Goal: Find specific page/section: Find specific page/section

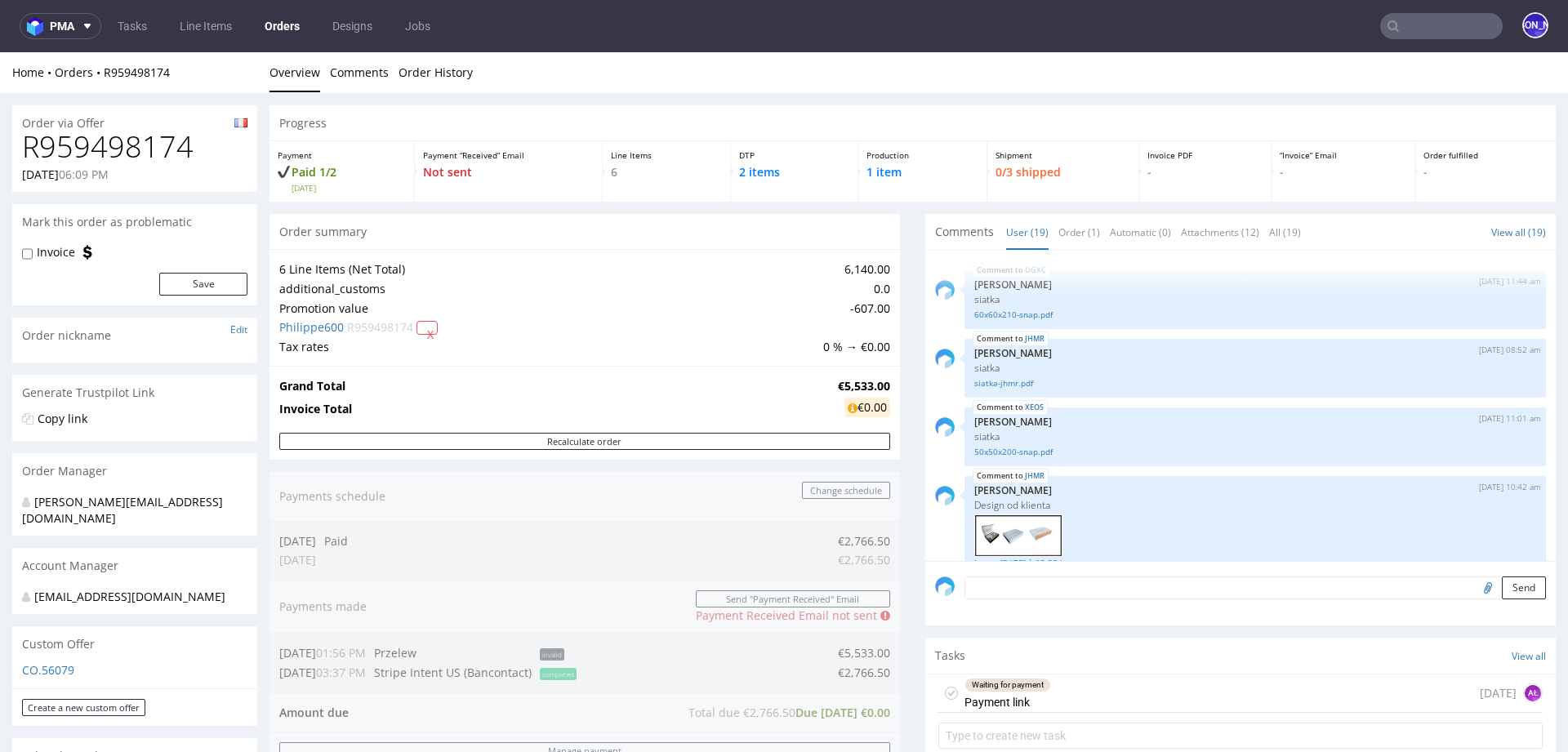
click at [1432, 27] on input "text" at bounding box center [1442, 26] width 123 height 26
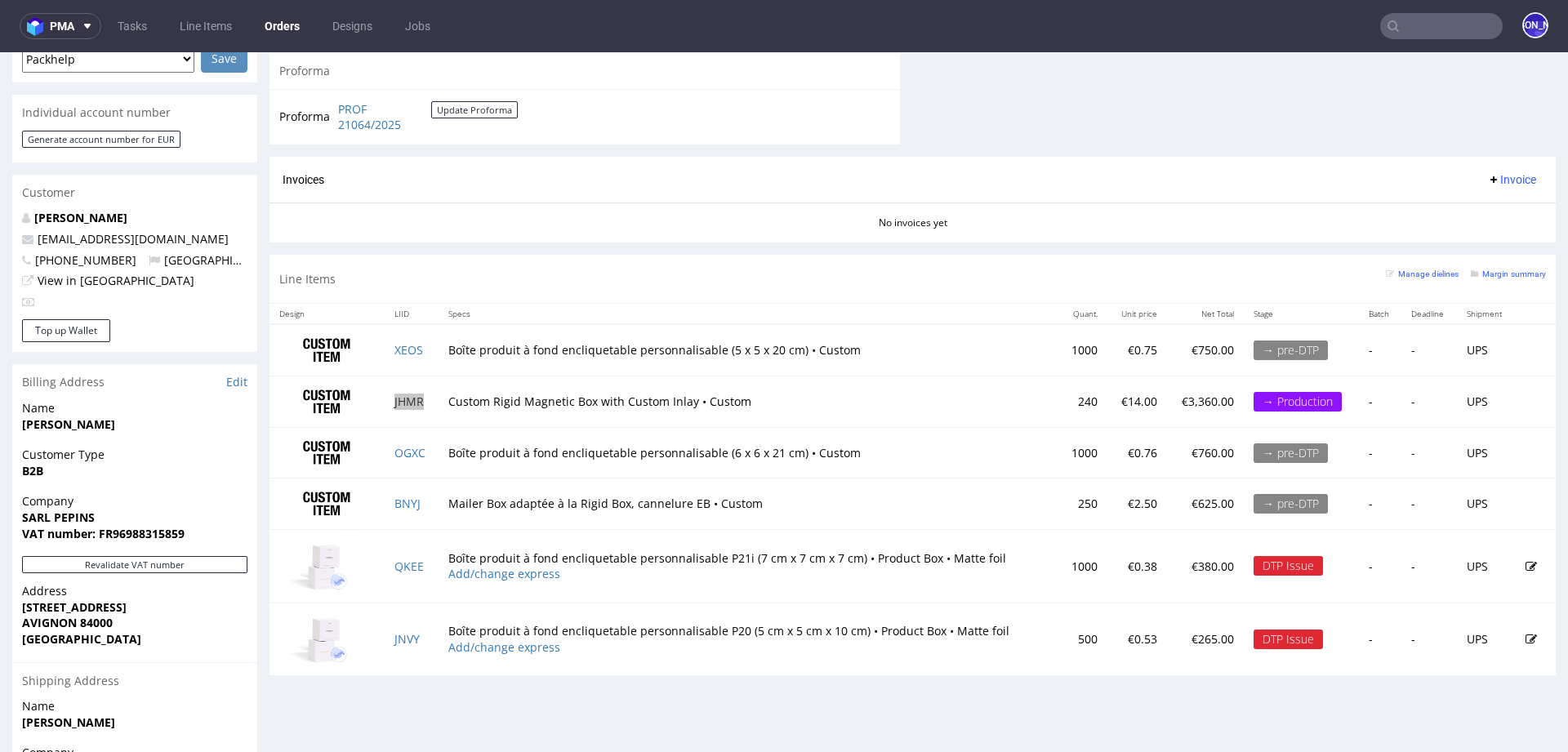
scroll to position [1106, 0]
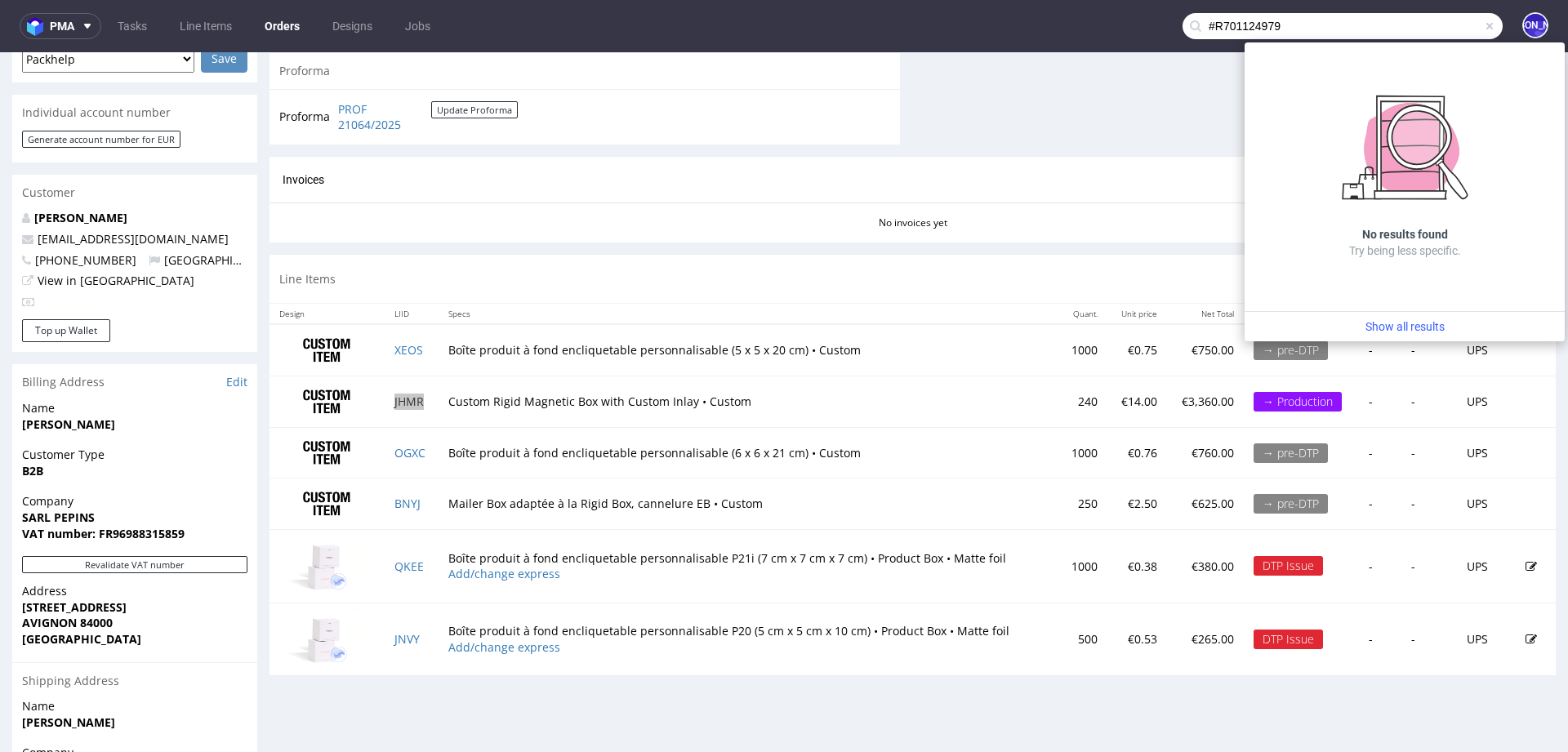
drag, startPoint x: 1197, startPoint y: 30, endPoint x: 1166, endPoint y: 30, distance: 31.0
click at [1183, 30] on input "#R701124979" at bounding box center [1343, 26] width 320 height 26
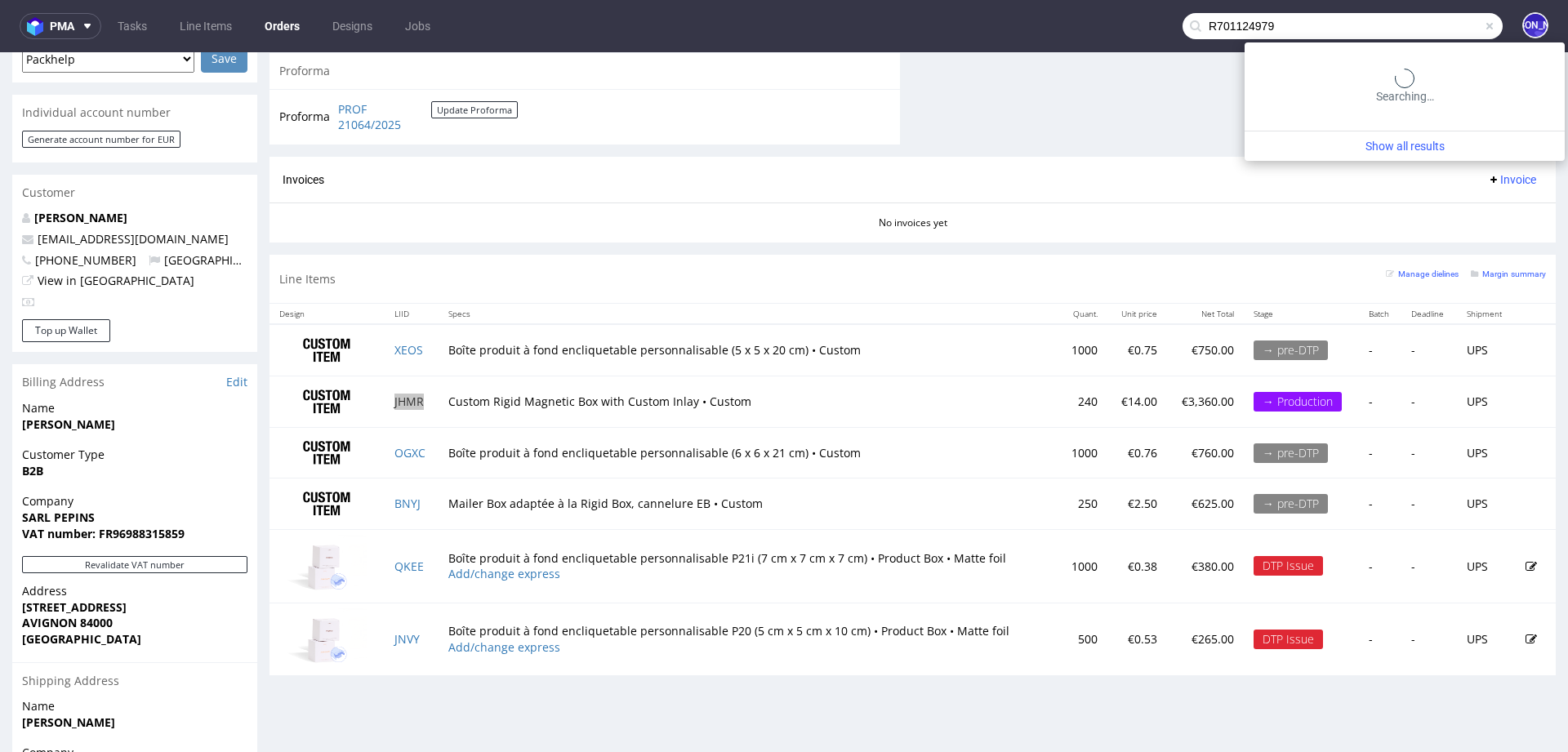
type input "R701124979"
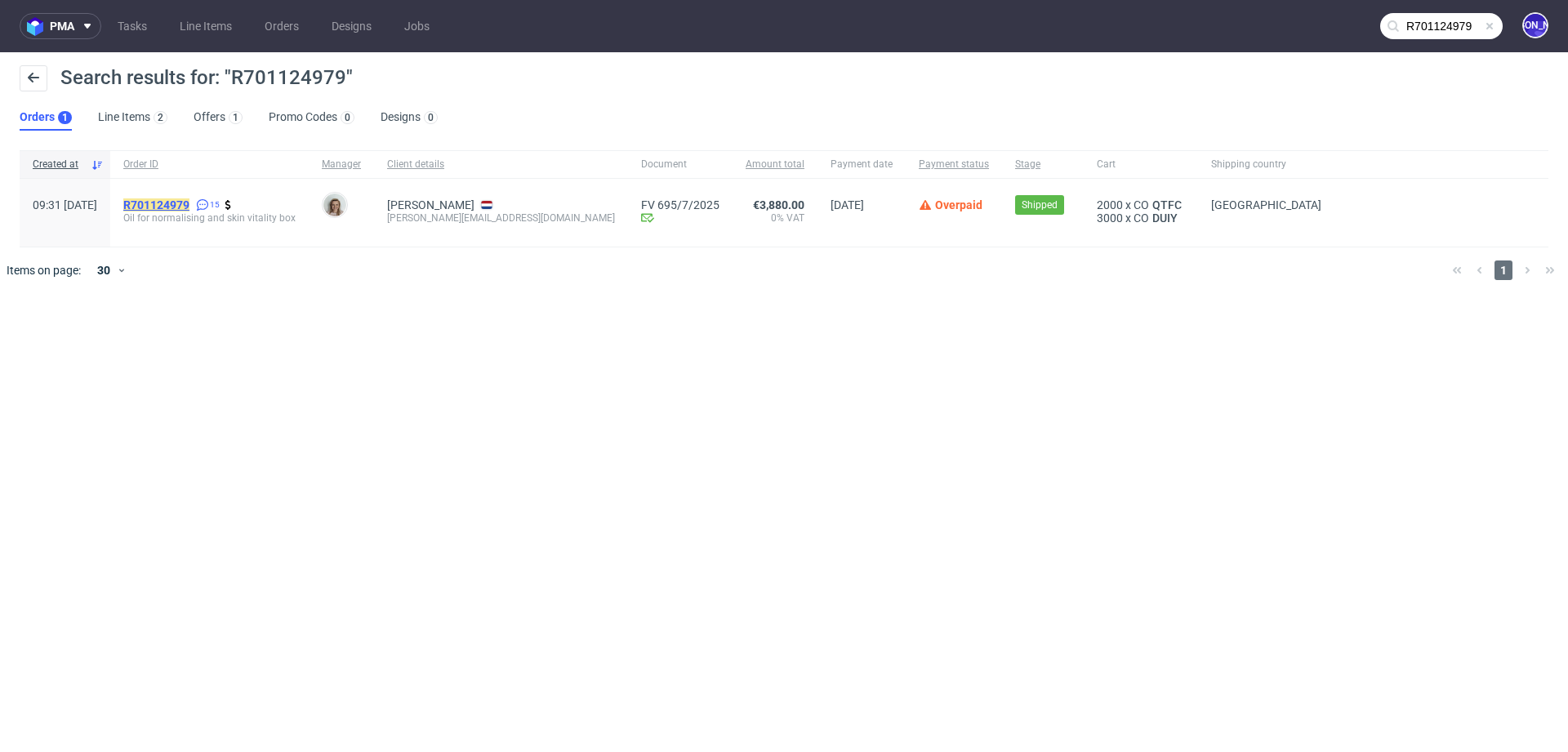
click at [182, 205] on mark "R701124979" at bounding box center [157, 204] width 66 height 13
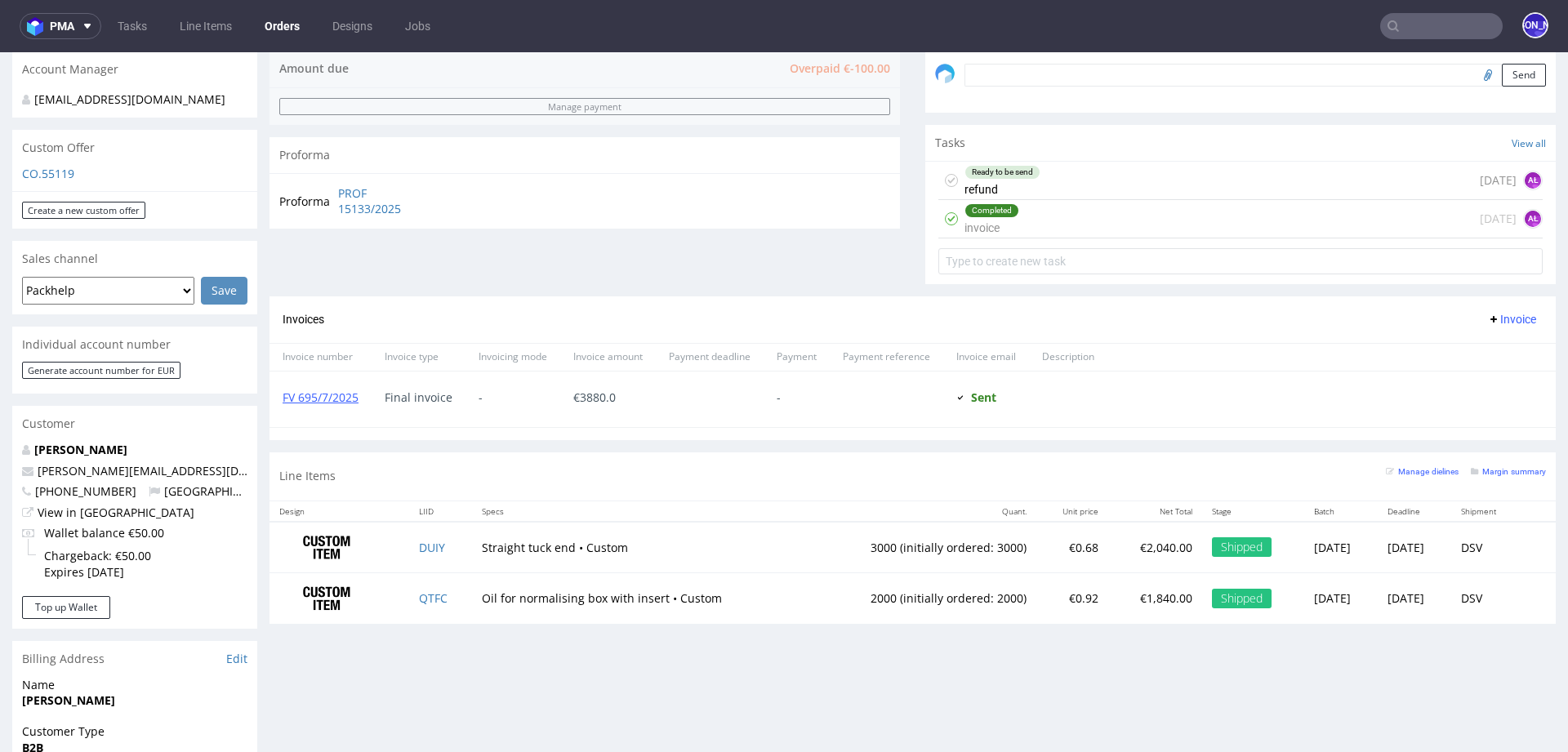
scroll to position [540, 0]
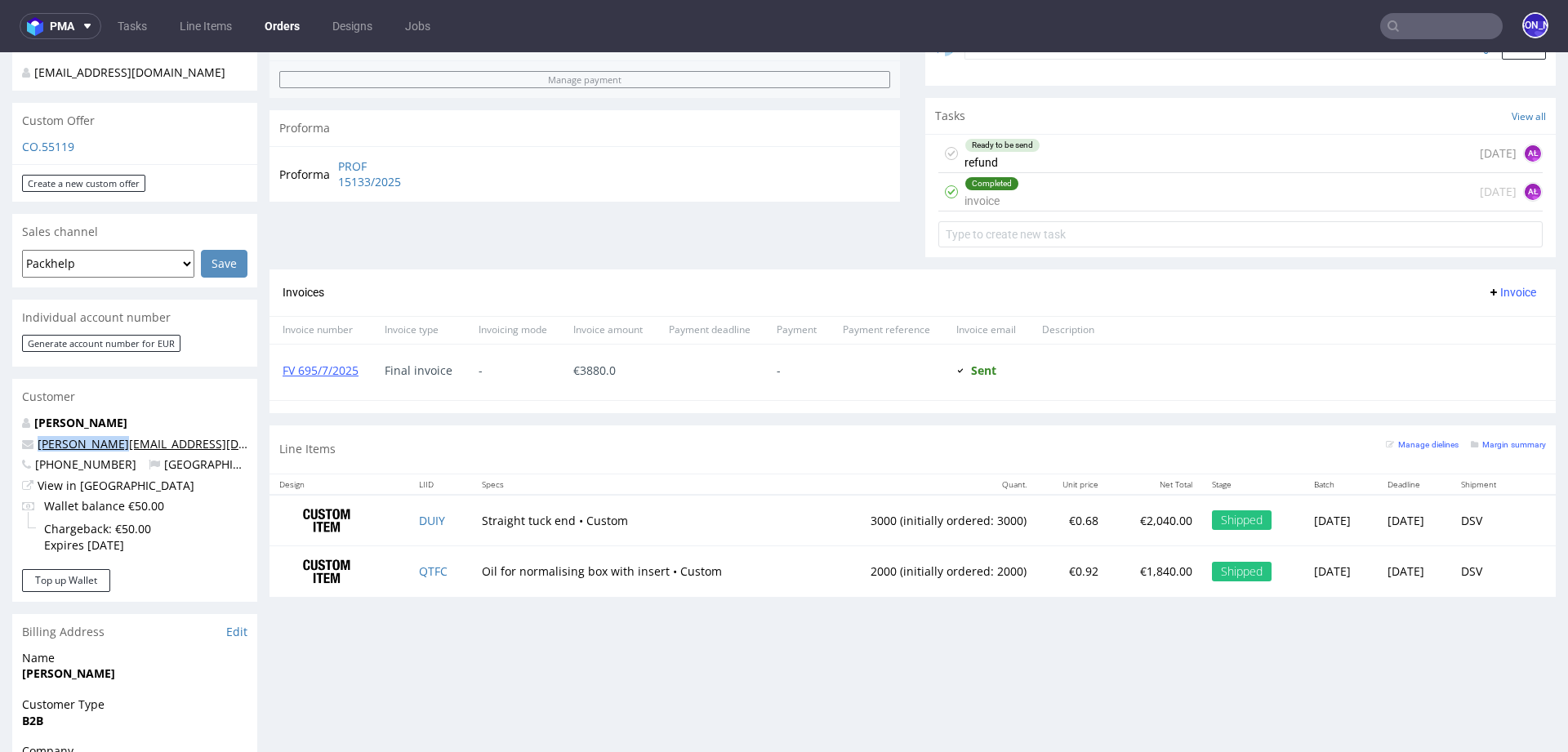
drag, startPoint x: 123, startPoint y: 450, endPoint x: 36, endPoint y: 447, distance: 87.1
click at [36, 447] on p "kate@cream.ly" at bounding box center [134, 444] width 226 height 16
copy link "kate@cream.ly"
click at [1419, 17] on input "text" at bounding box center [1442, 26] width 123 height 26
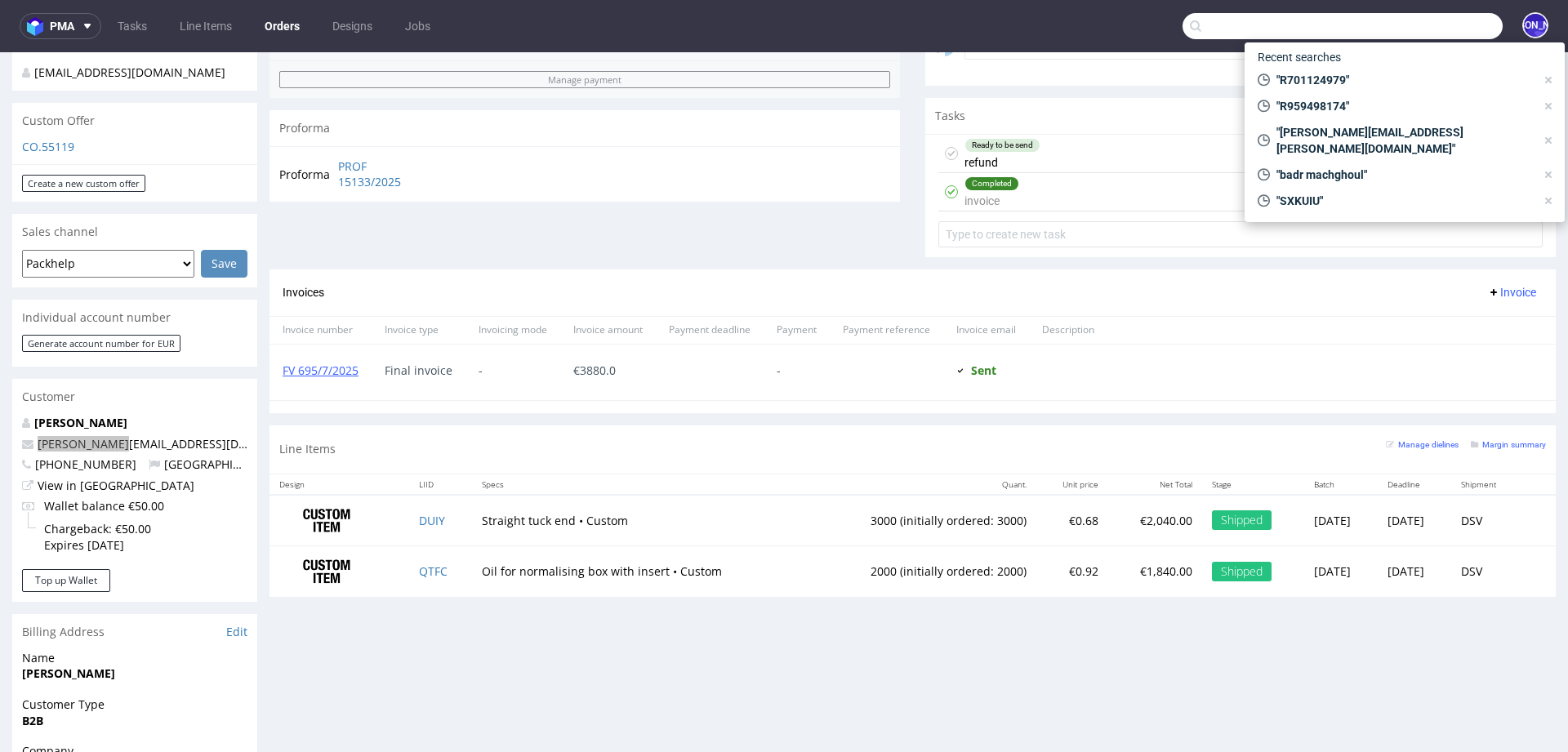
paste input "kate@cream.ly"
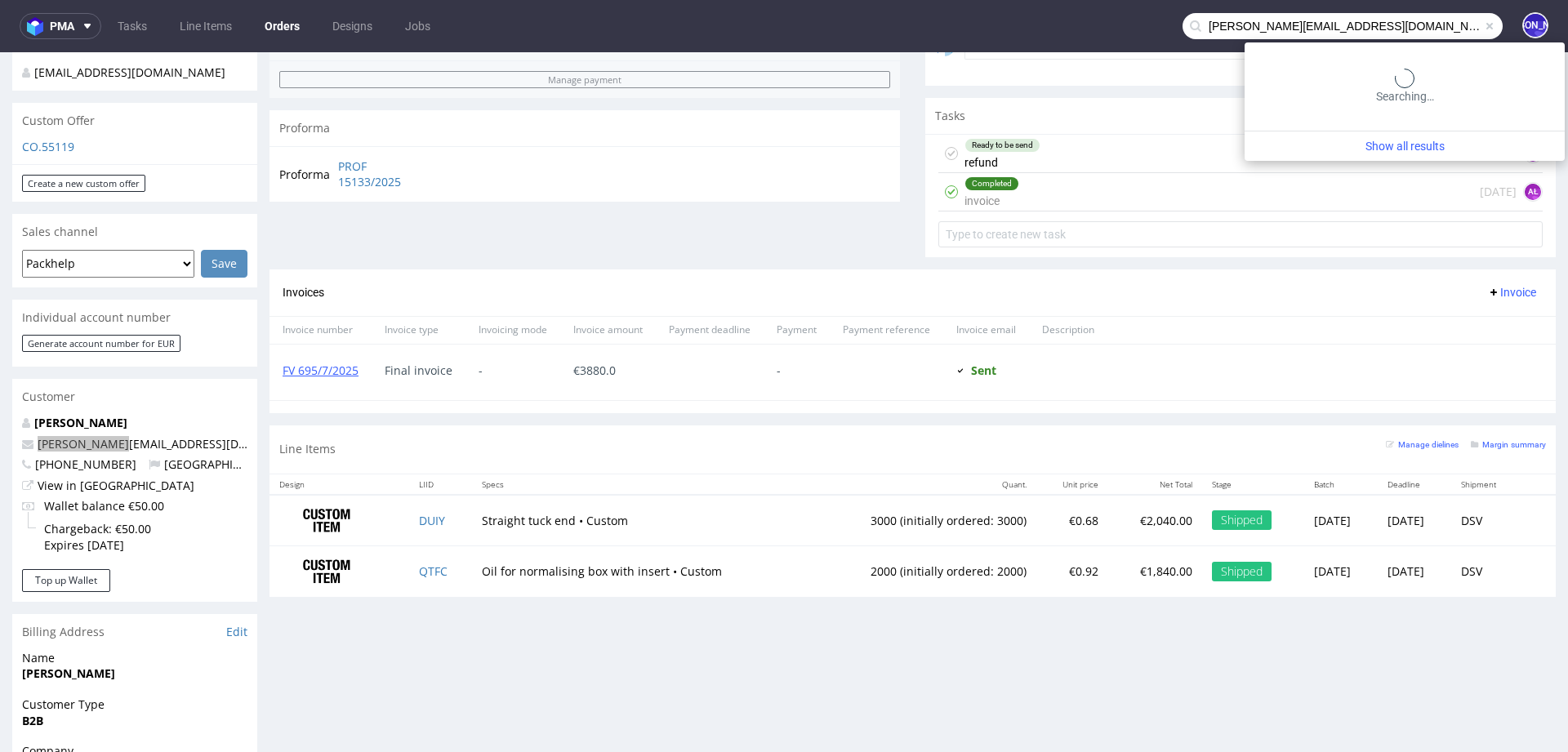
type input "kate@cream.ly"
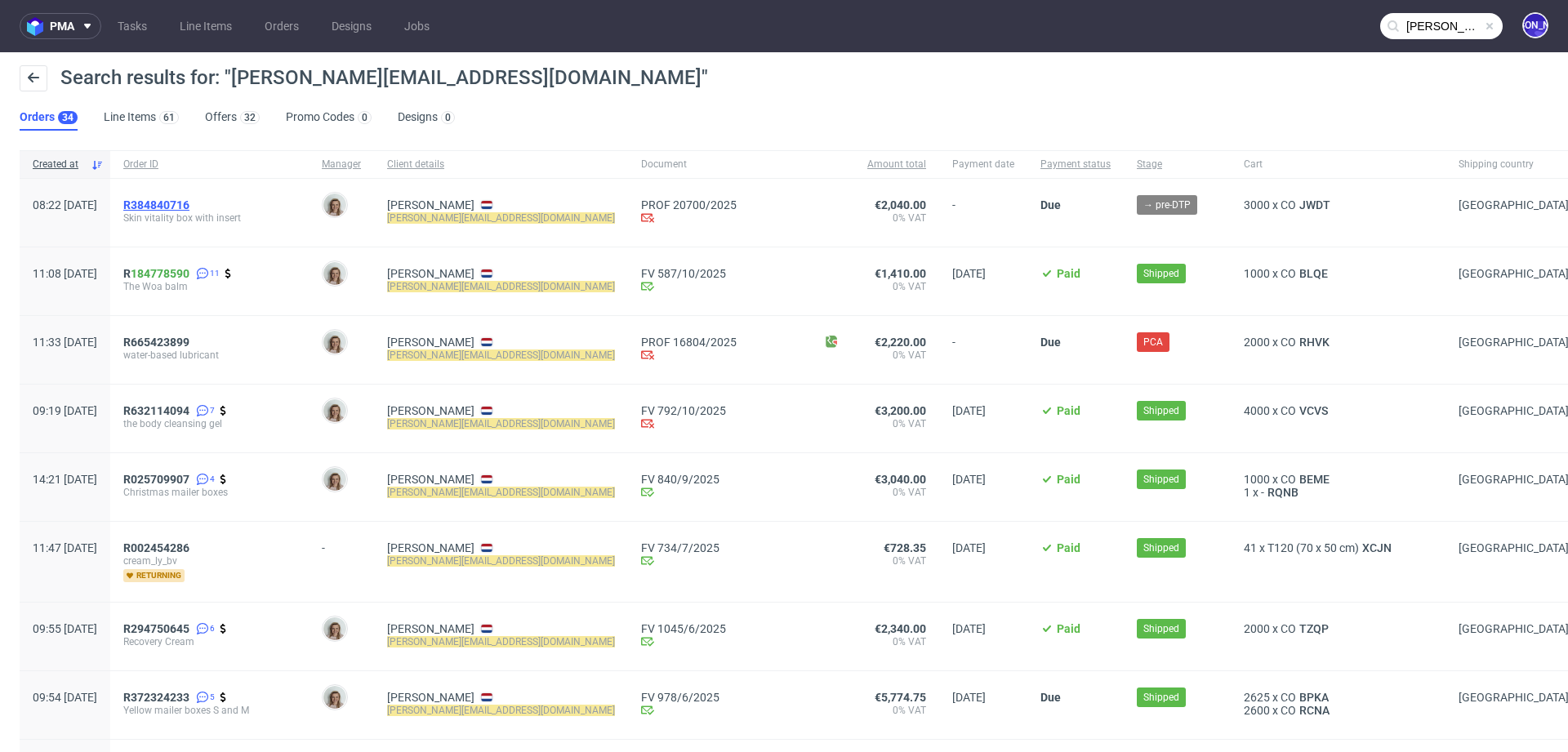
click at [190, 206] on span "R384840716" at bounding box center [157, 204] width 66 height 13
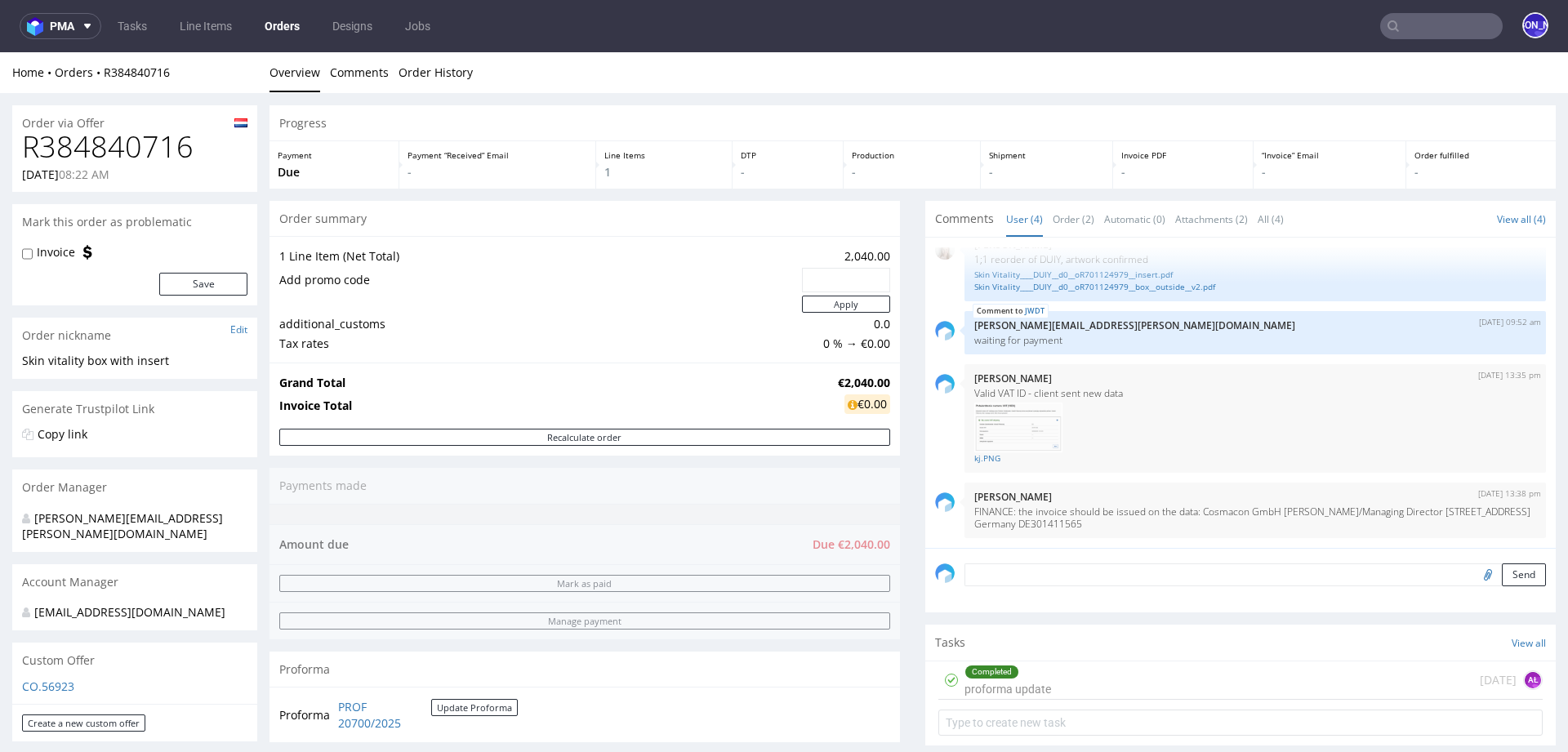
click at [119, 143] on h1 "R384840716" at bounding box center [134, 147] width 226 height 33
copy h1 "R384840716"
click at [1400, 34] on input "text" at bounding box center [1442, 26] width 123 height 26
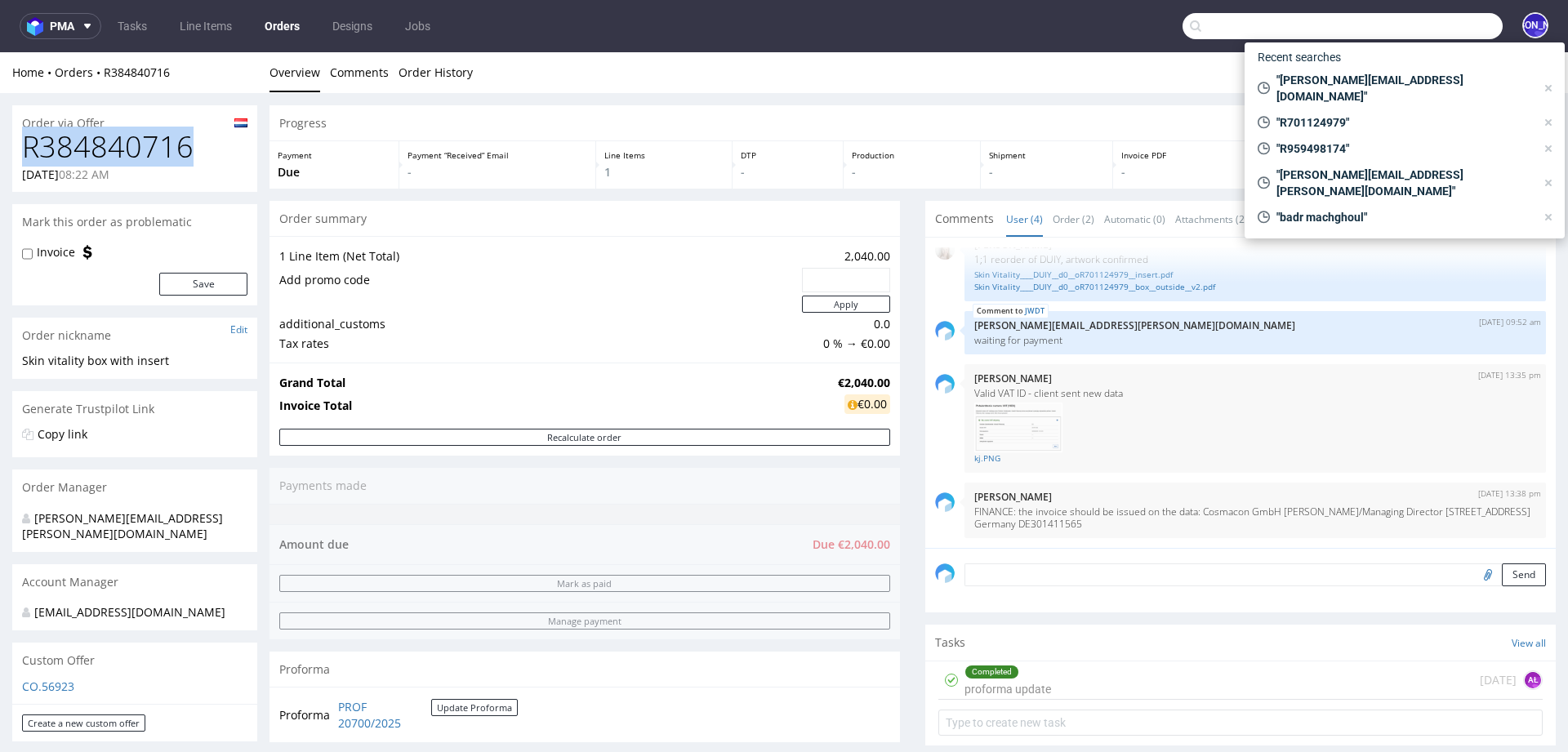
click at [106, 145] on h1 "R384840716" at bounding box center [134, 147] width 226 height 33
click at [1252, 7] on nav "pma Tasks Line Items Orders Designs Jobs JO" at bounding box center [784, 26] width 1568 height 52
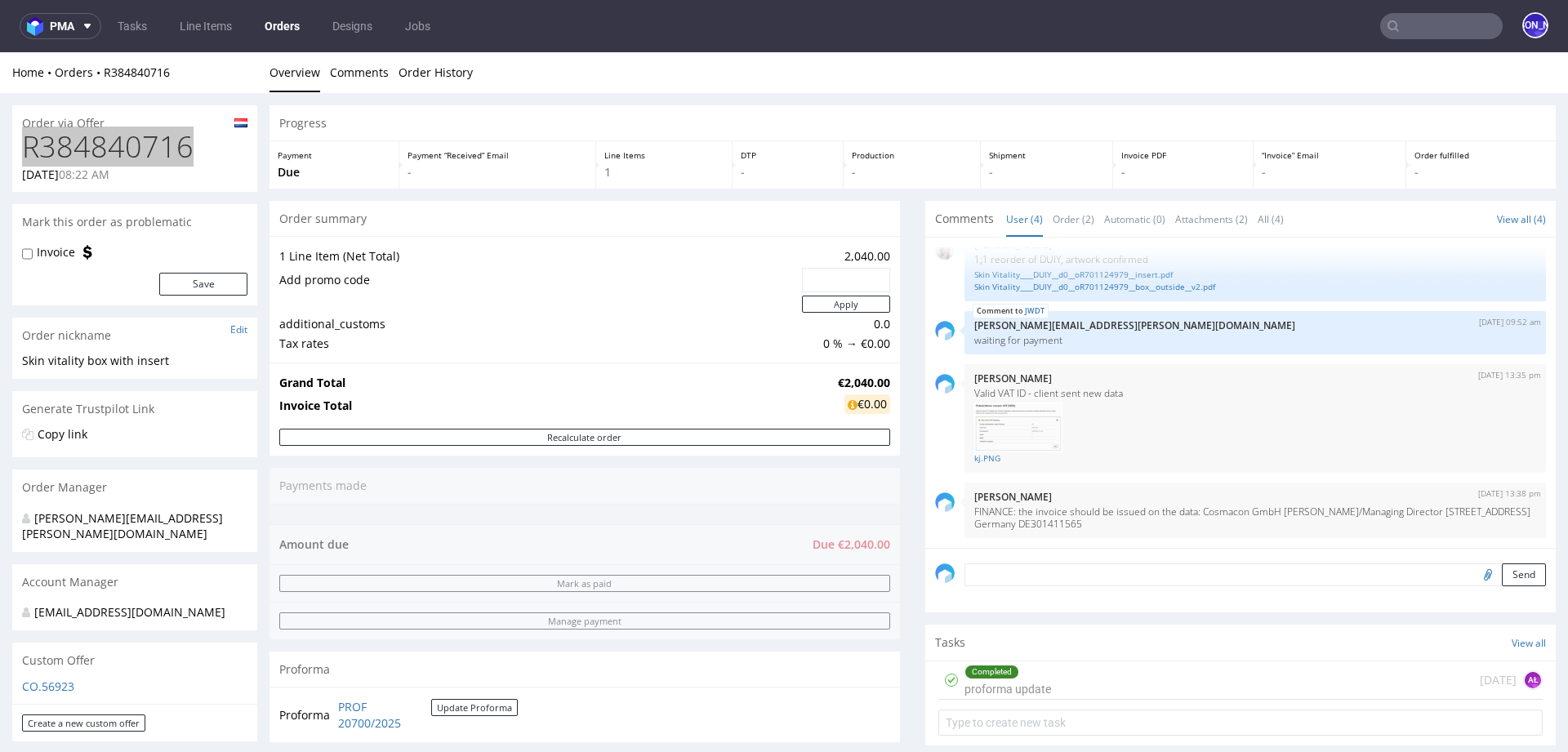
click at [1403, 22] on input "text" at bounding box center [1442, 26] width 123 height 26
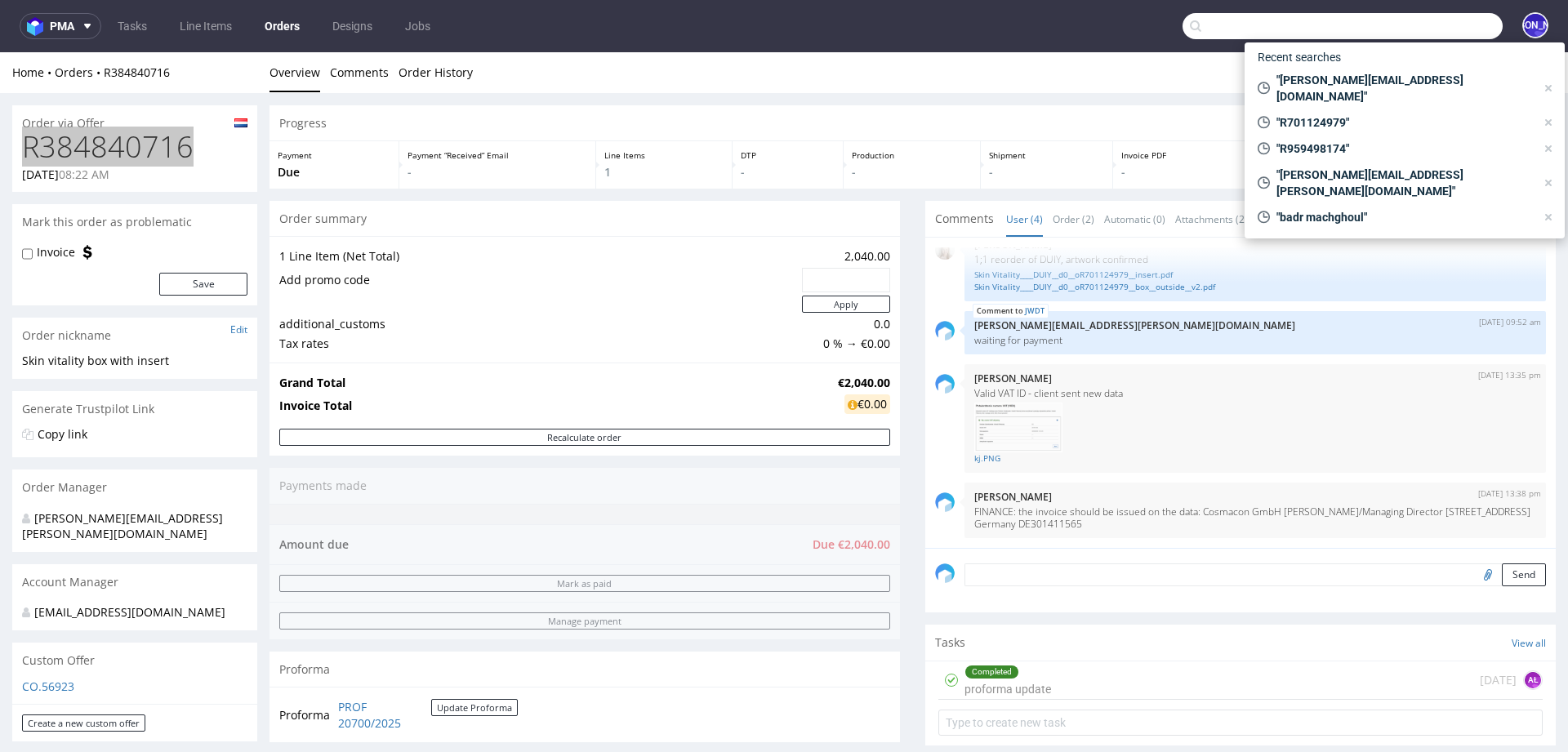
paste input "R384840716"
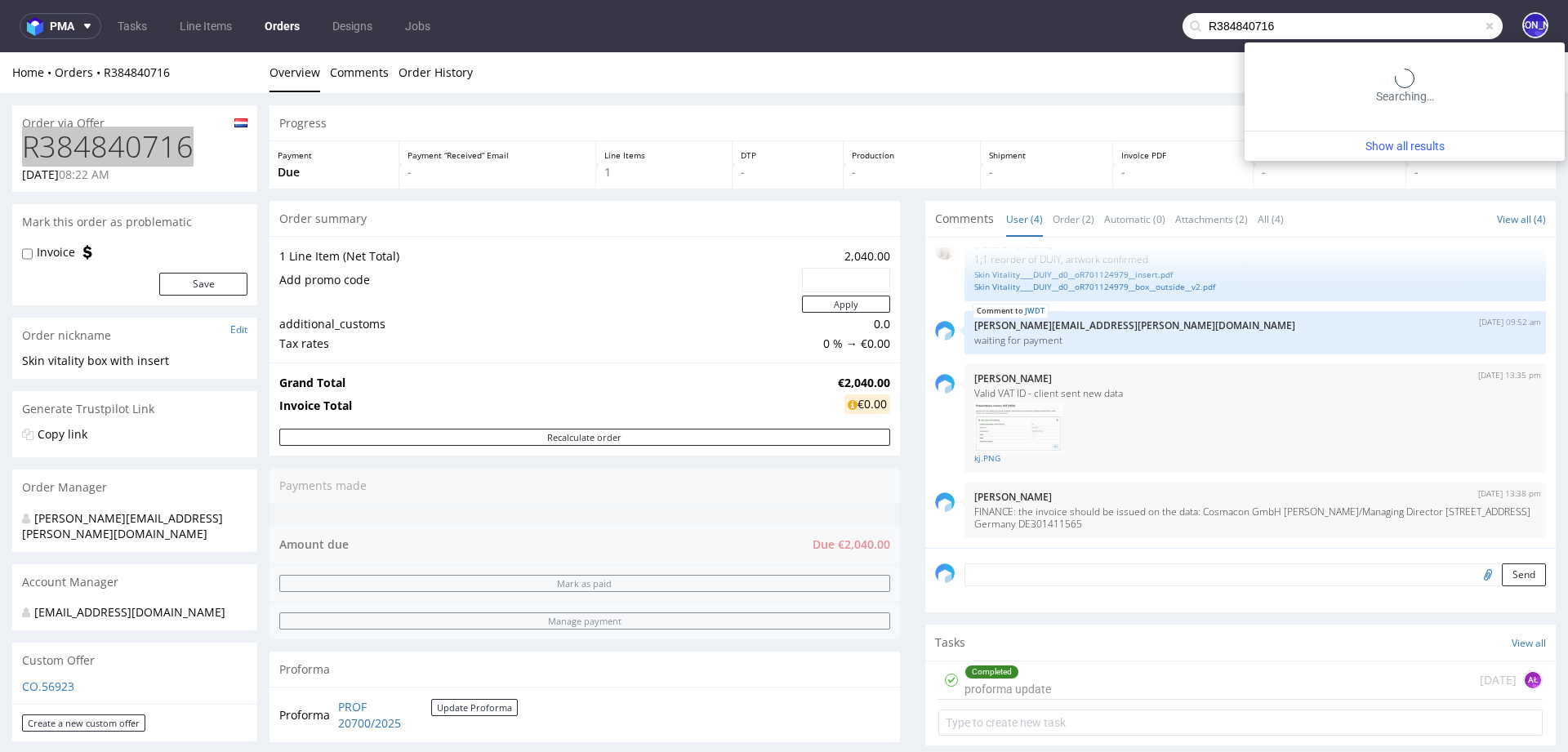
type input "R384840716"
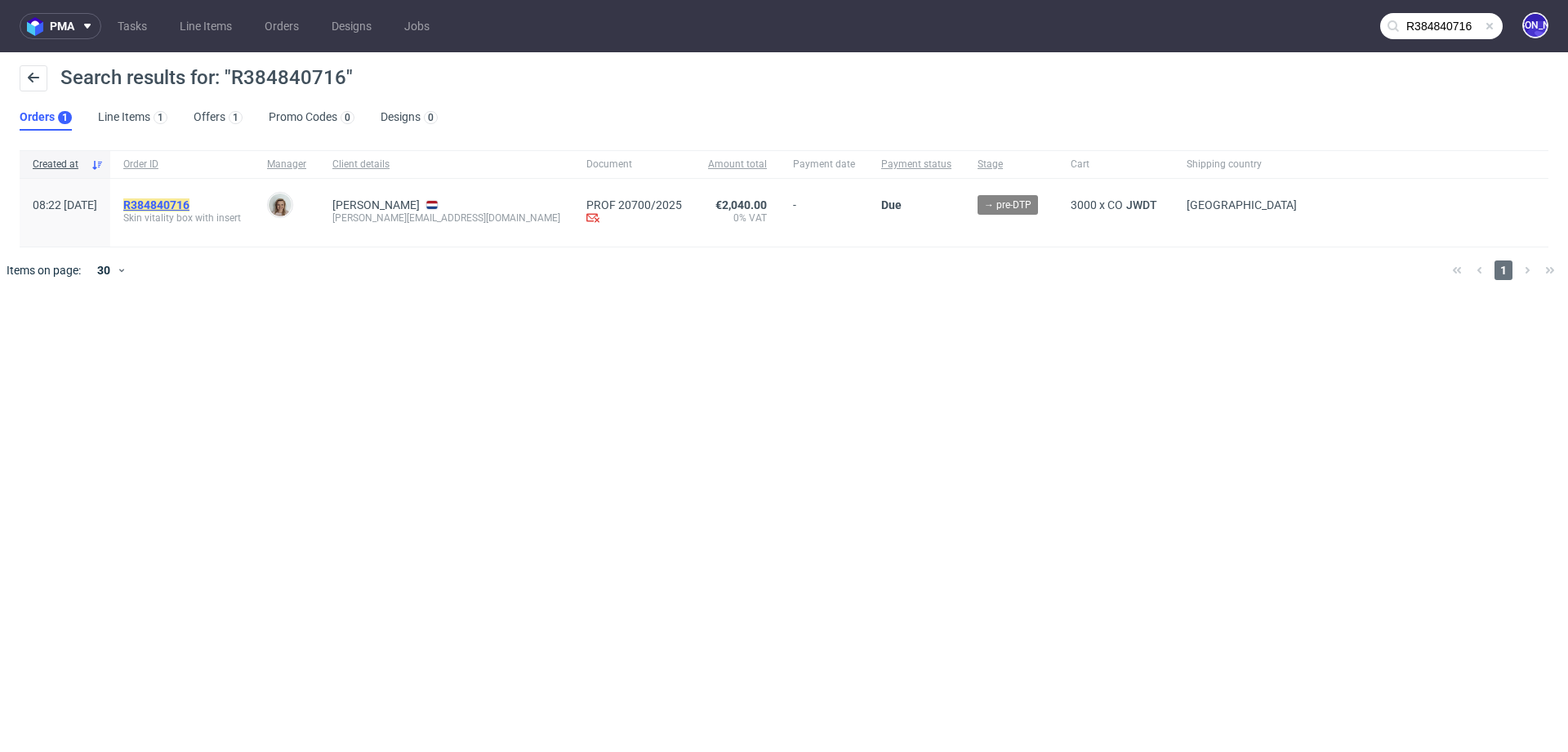
click at [190, 208] on mark "R384840716" at bounding box center [157, 204] width 66 height 13
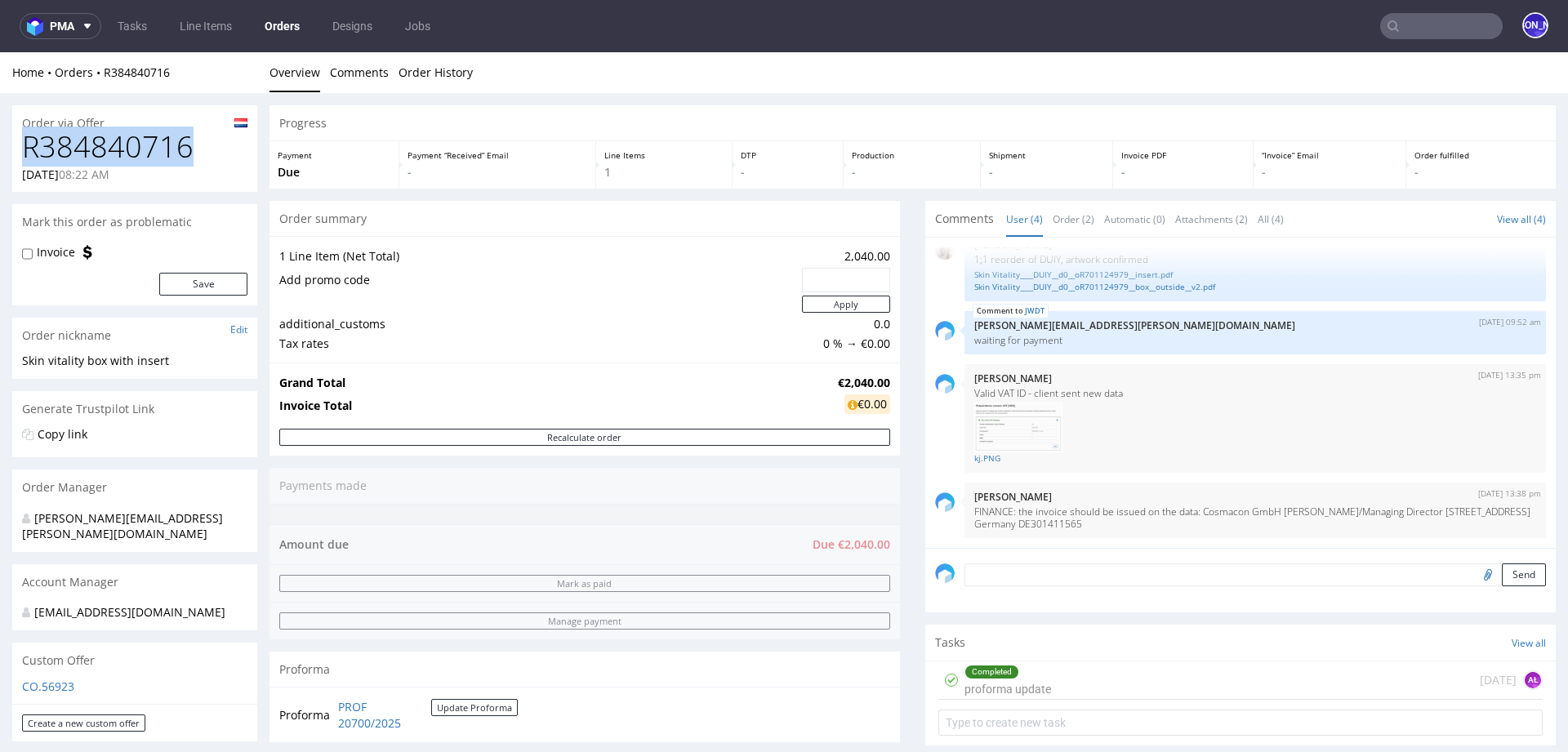
drag, startPoint x: 196, startPoint y: 148, endPoint x: 0, endPoint y: 148, distance: 196.0
copy h1 "R384840716"
drag, startPoint x: 280, startPoint y: 217, endPoint x: 376, endPoint y: 218, distance: 96.0
click at [376, 218] on div "Order summary" at bounding box center [584, 219] width 631 height 36
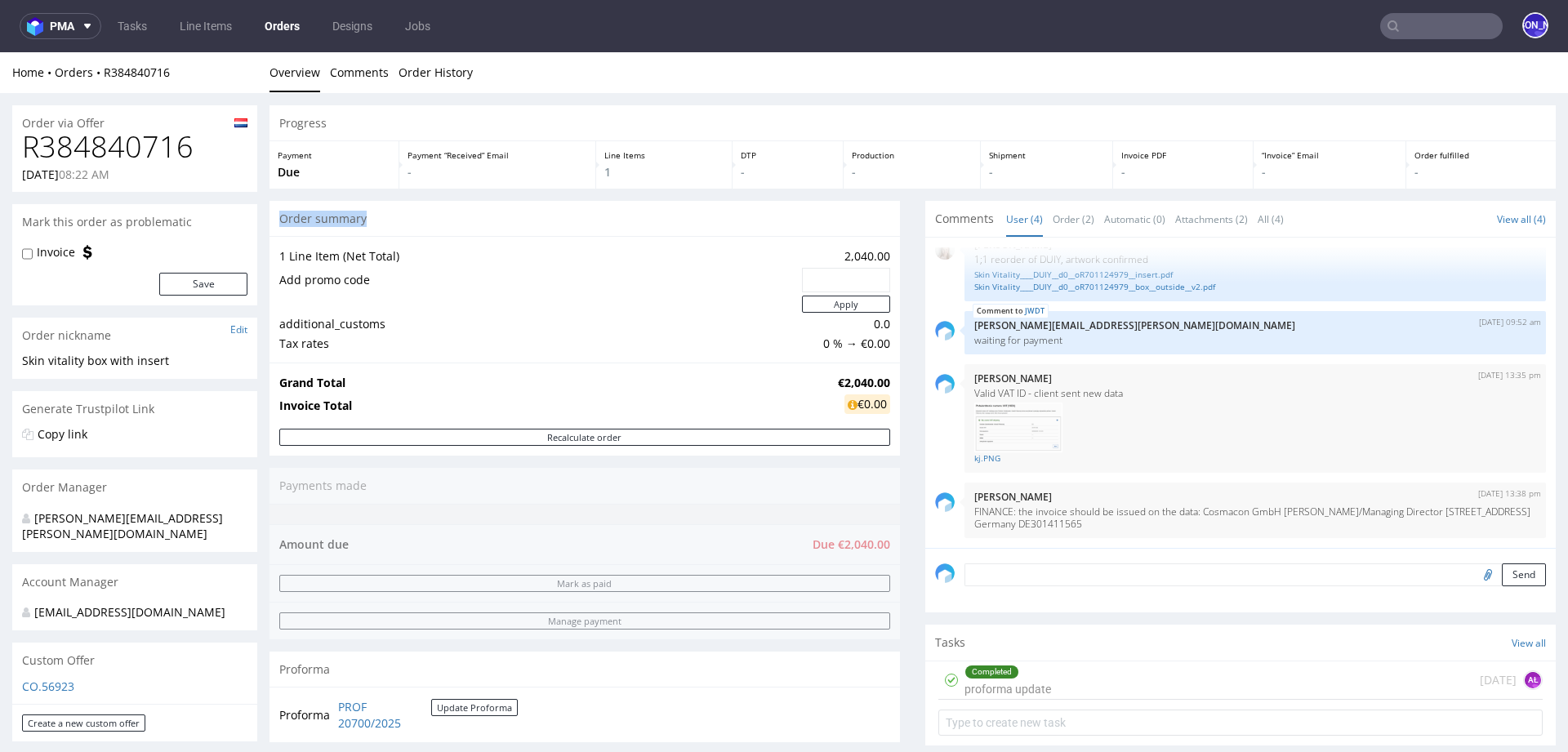
click at [376, 218] on div "Order summary" at bounding box center [584, 219] width 631 height 36
drag, startPoint x: 376, startPoint y: 218, endPoint x: 314, endPoint y: 218, distance: 62.0
click at [314, 218] on div "Order summary" at bounding box center [584, 219] width 631 height 36
click at [288, 221] on div "Order summary" at bounding box center [584, 219] width 631 height 36
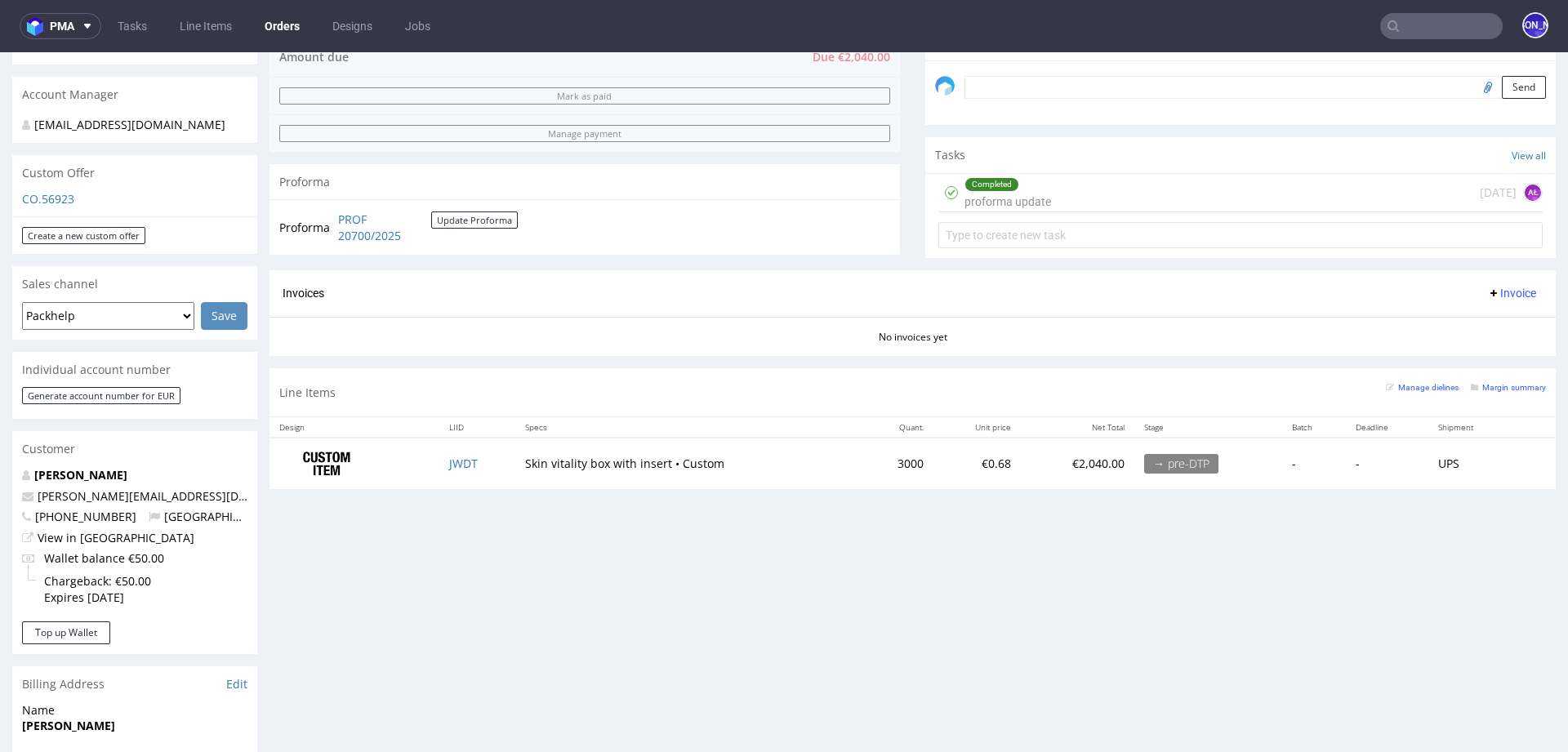
scroll to position [488, 0]
drag, startPoint x: 526, startPoint y: 460, endPoint x: 665, endPoint y: 457, distance: 139.0
click at [665, 457] on td "Skin vitality box with insert • Custom" at bounding box center [688, 462] width 345 height 51
copy td "Skin vitality box with insert"
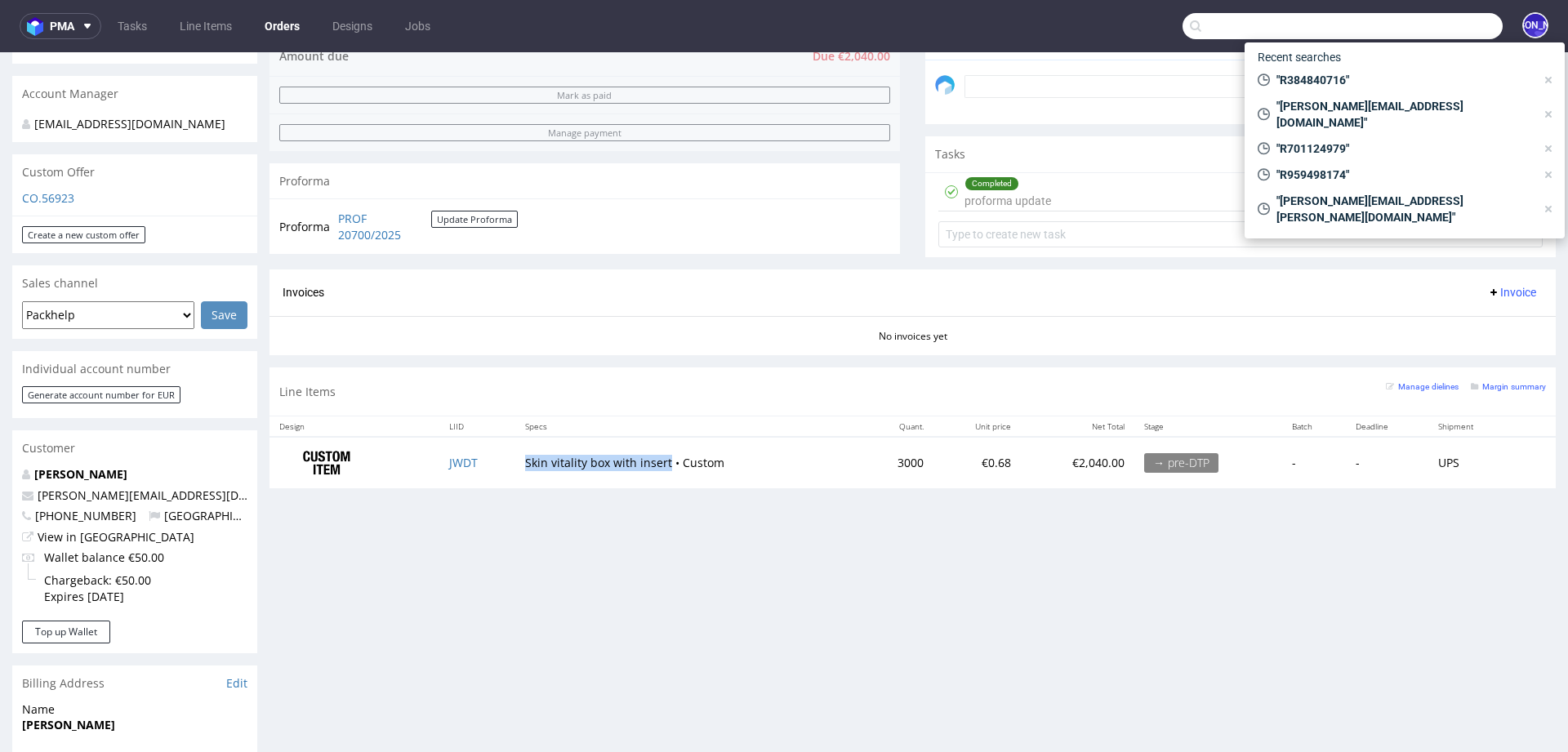
click at [1440, 29] on input "text" at bounding box center [1343, 26] width 320 height 26
paste input "R509689996"
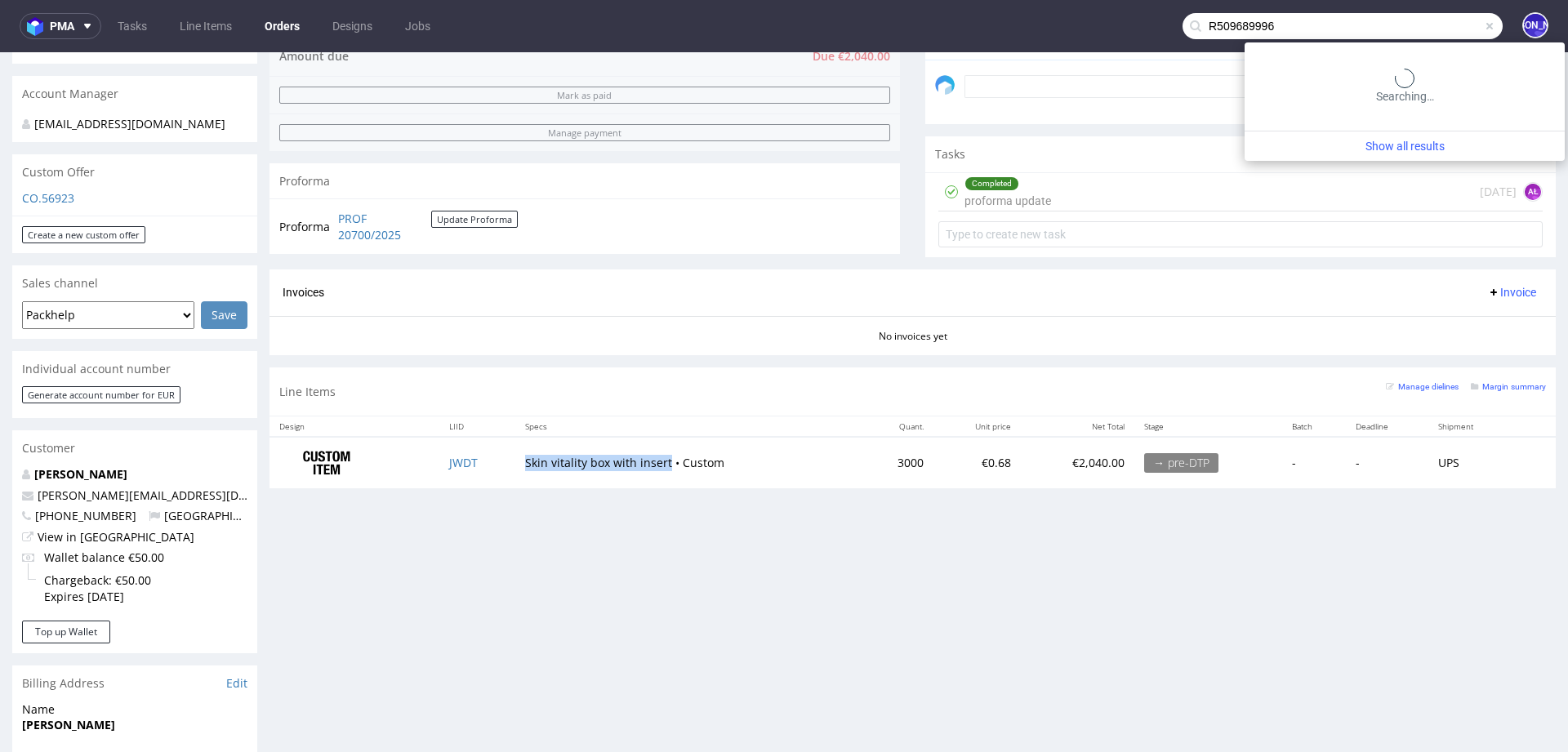
type input "R509689996"
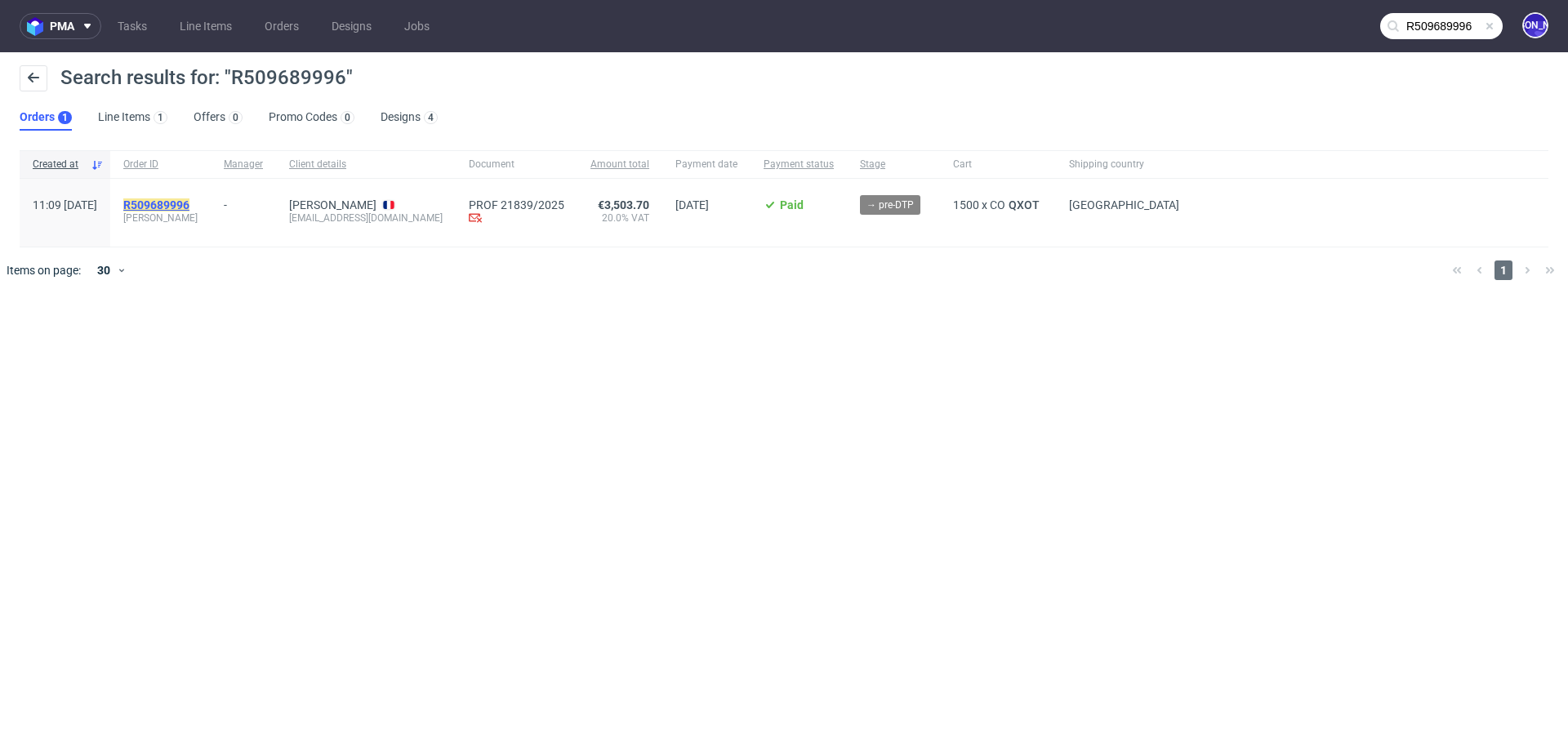
click at [171, 206] on mark "R509689996" at bounding box center [157, 204] width 66 height 13
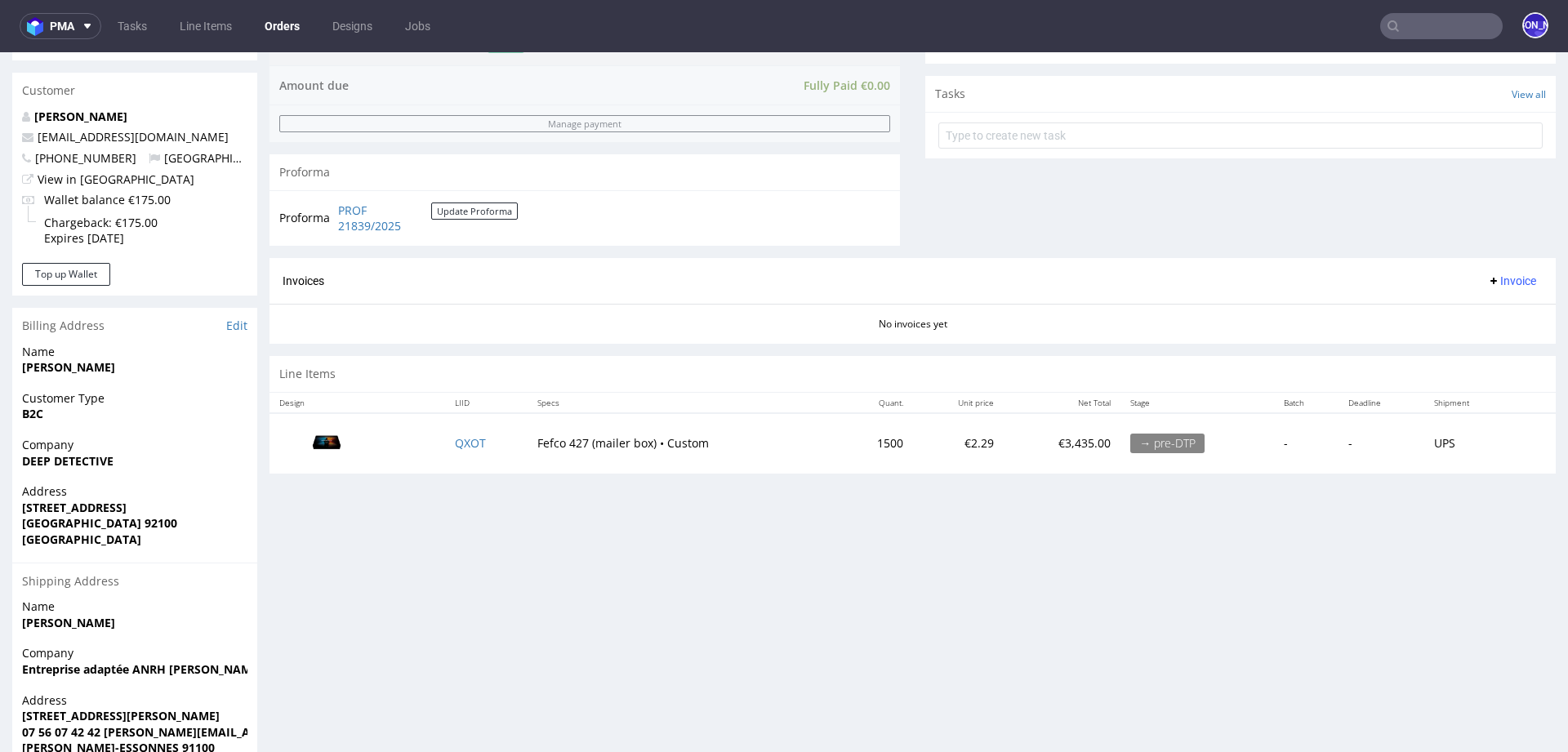
scroll to position [647, 0]
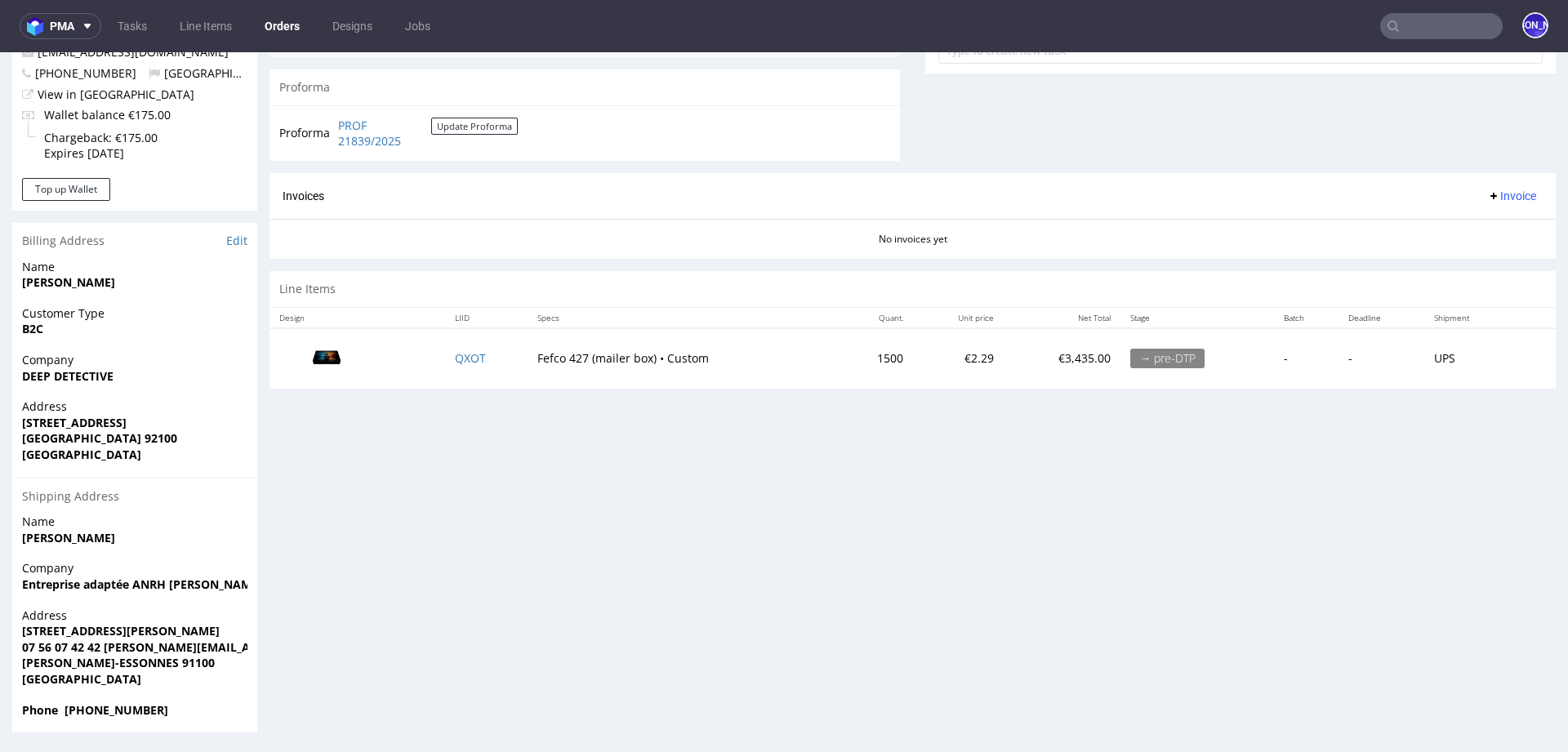
click at [172, 708] on span "Phone +33612921638" at bounding box center [134, 710] width 226 height 16
drag, startPoint x: 172, startPoint y: 708, endPoint x: 61, endPoint y: 706, distance: 111.0
click at [61, 706] on span "Phone +33612921638" at bounding box center [134, 710] width 226 height 16
copy strong "+33612921638"
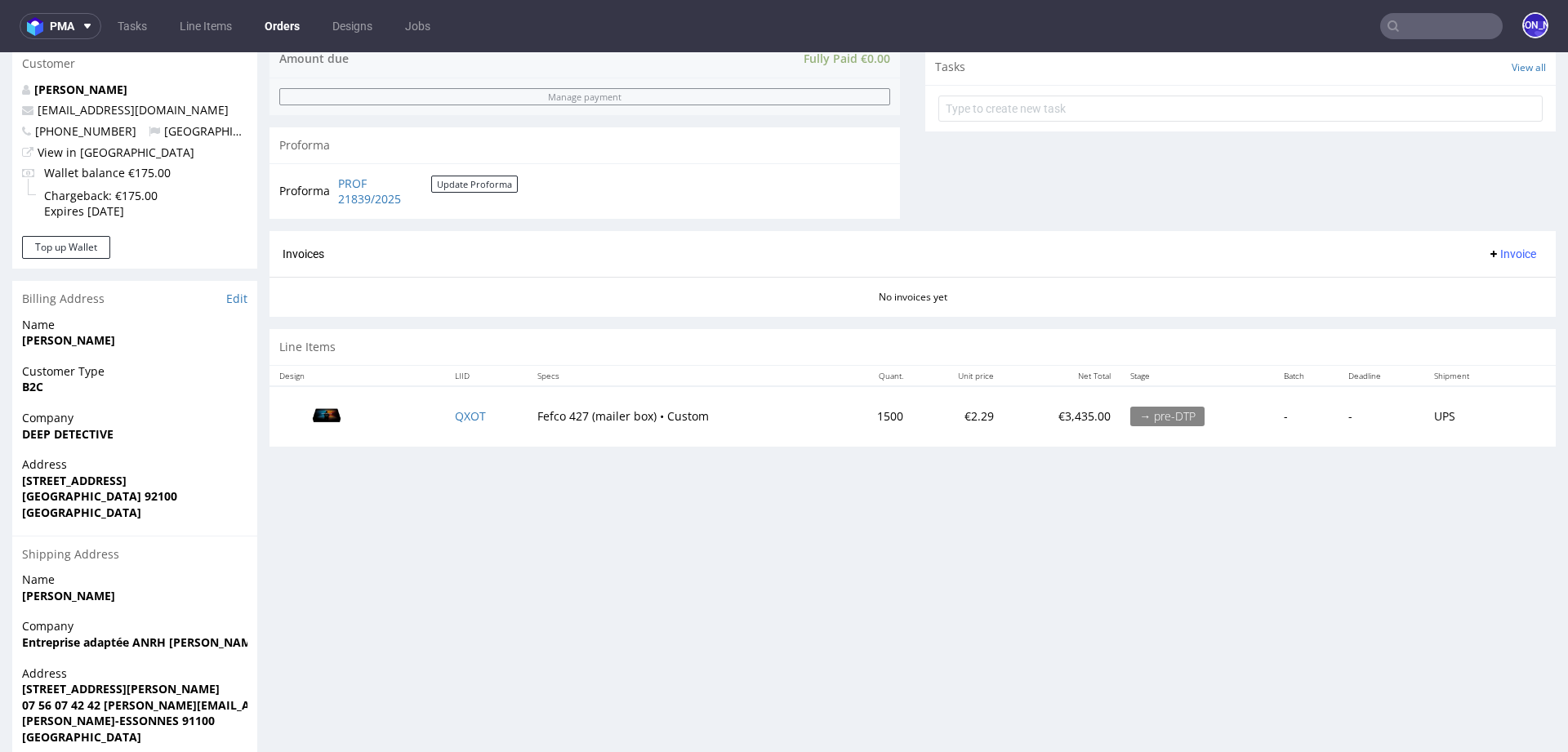
scroll to position [0, 0]
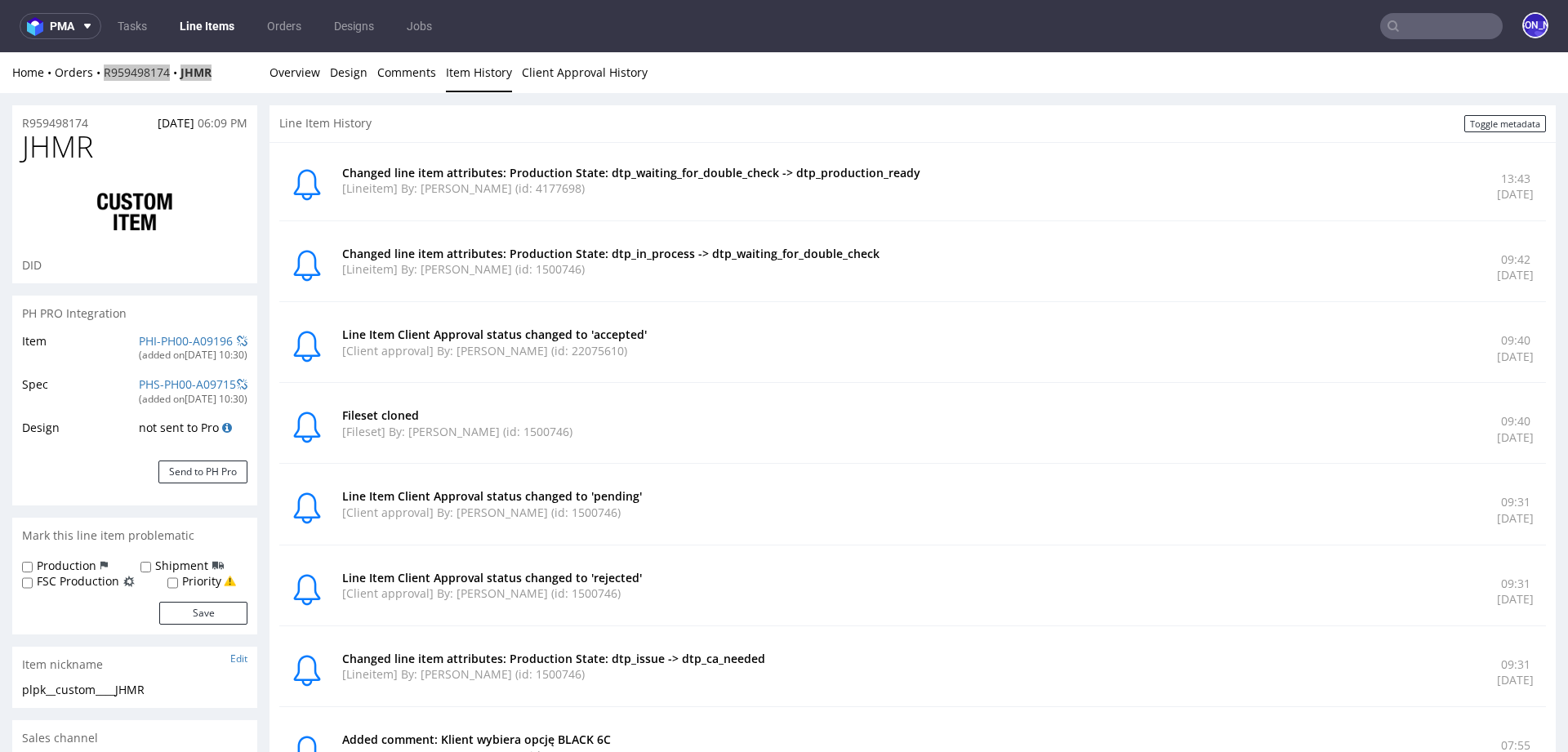
click at [1434, 27] on input "text" at bounding box center [1442, 26] width 123 height 26
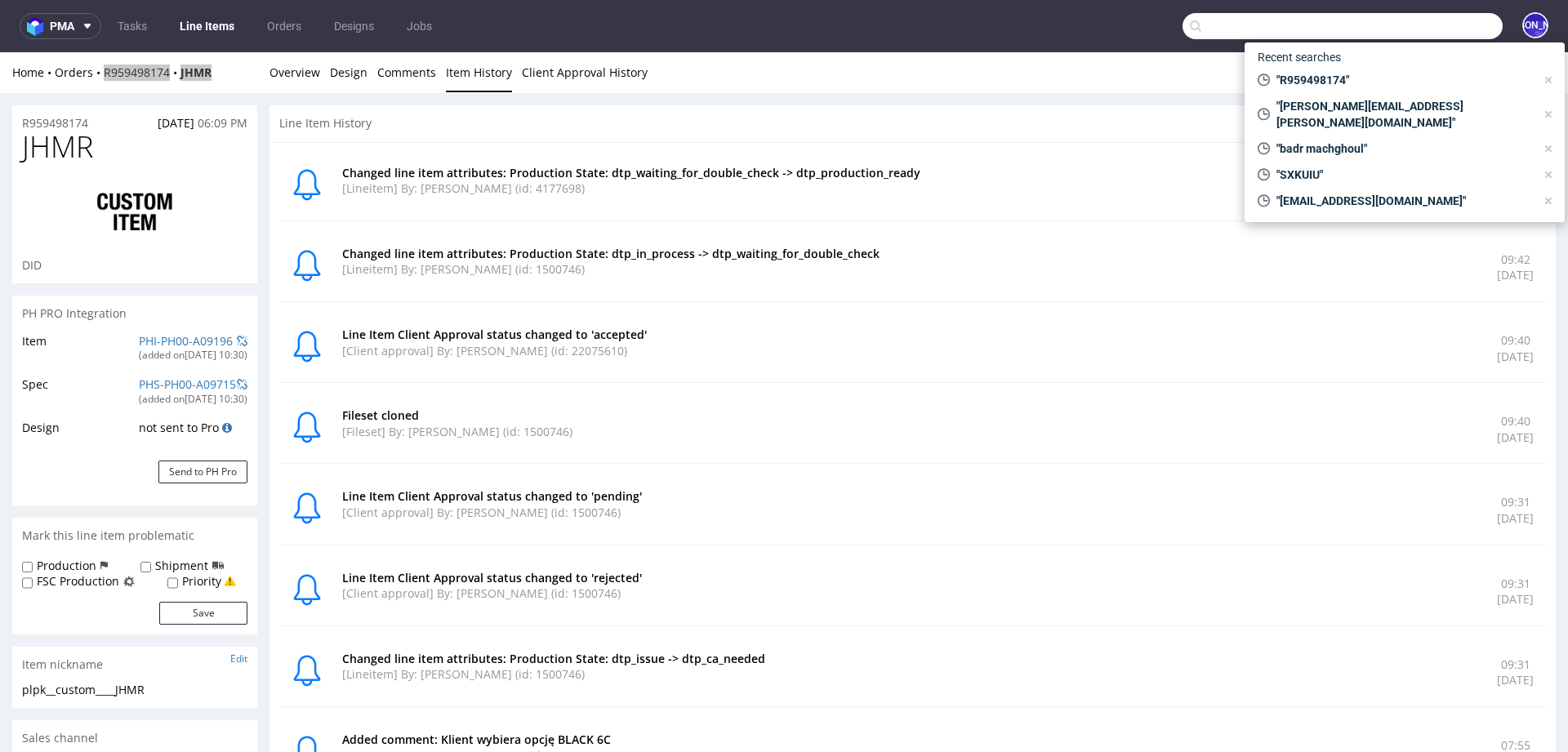
paste input "R475939880"
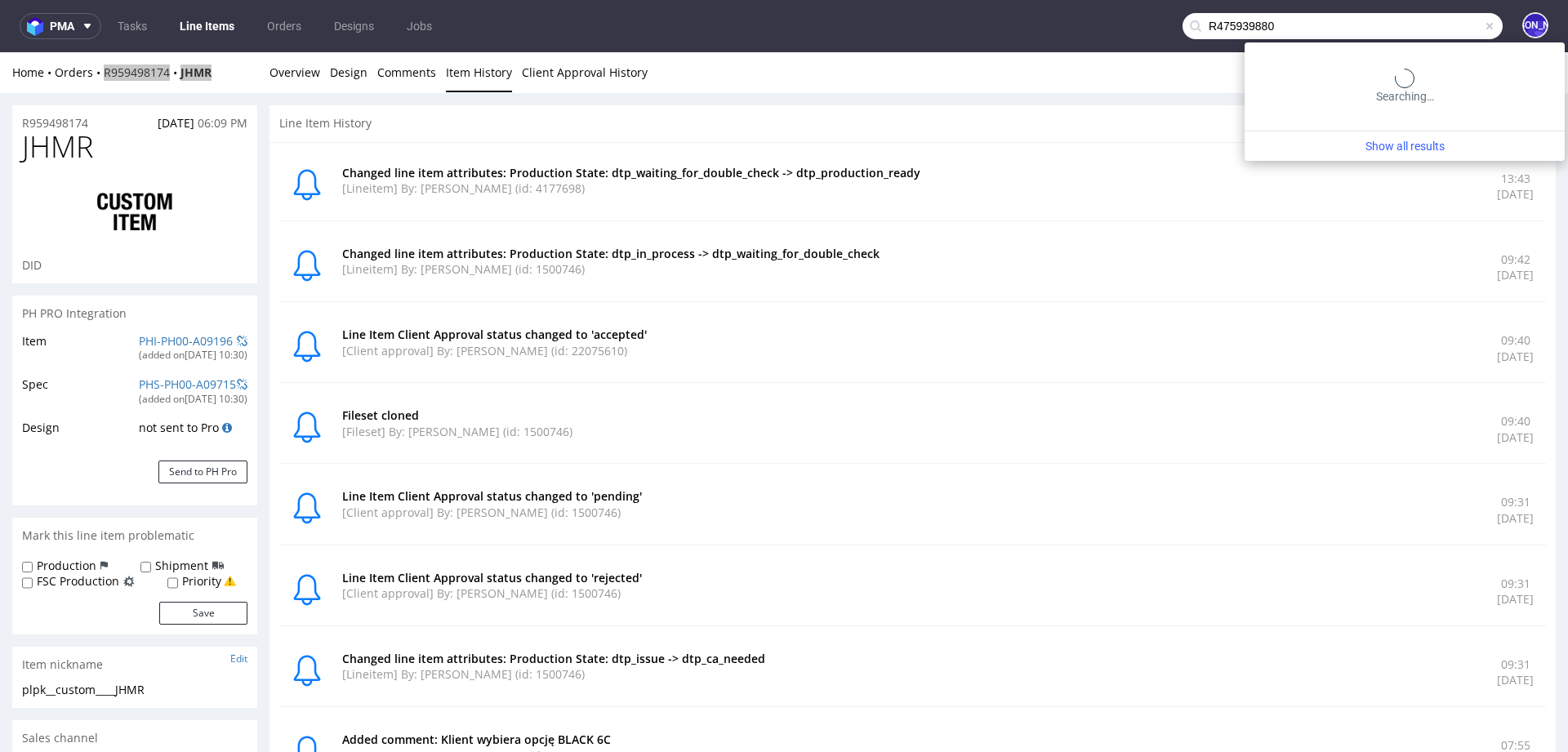
type input "R475939880"
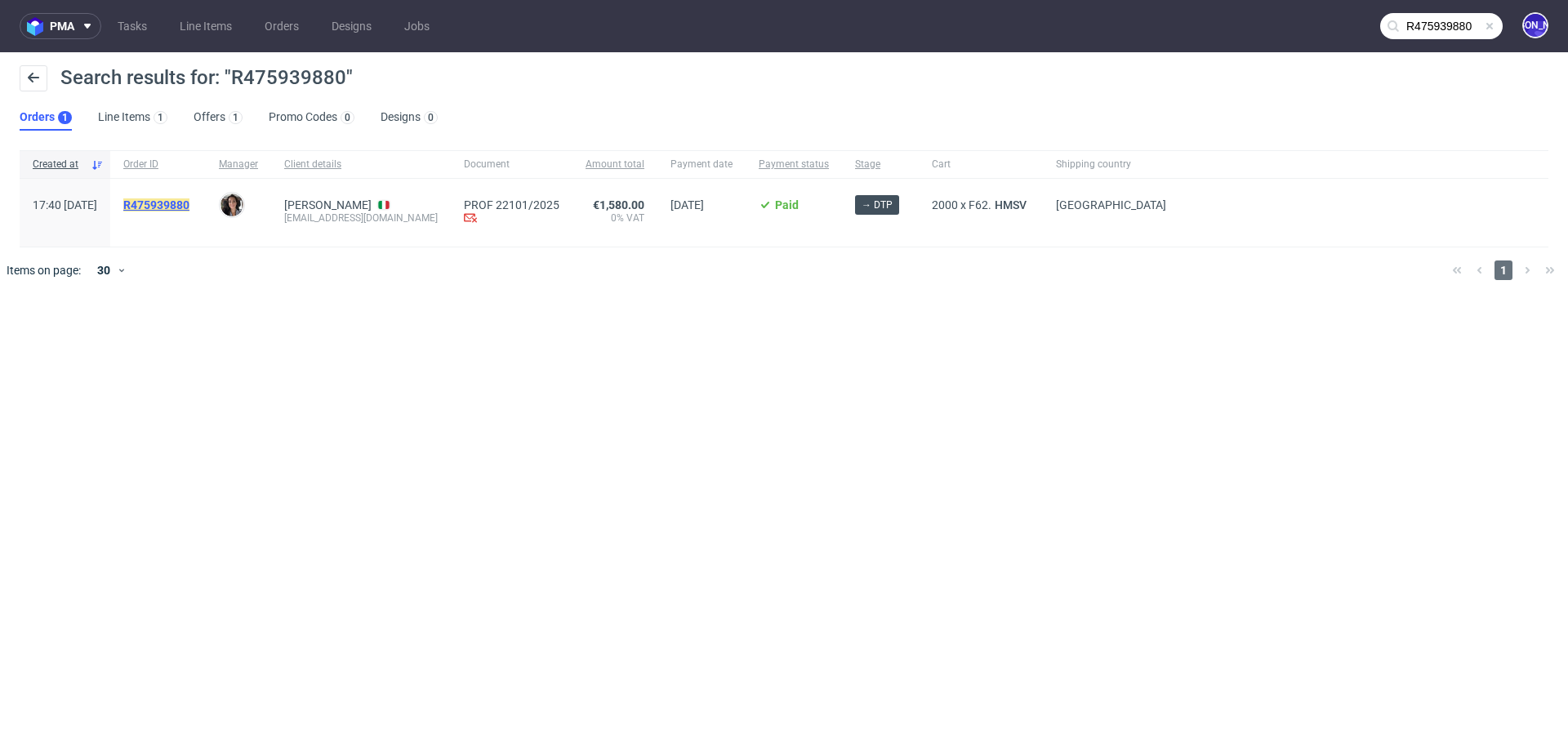
click at [190, 205] on mark "R475939880" at bounding box center [157, 204] width 66 height 13
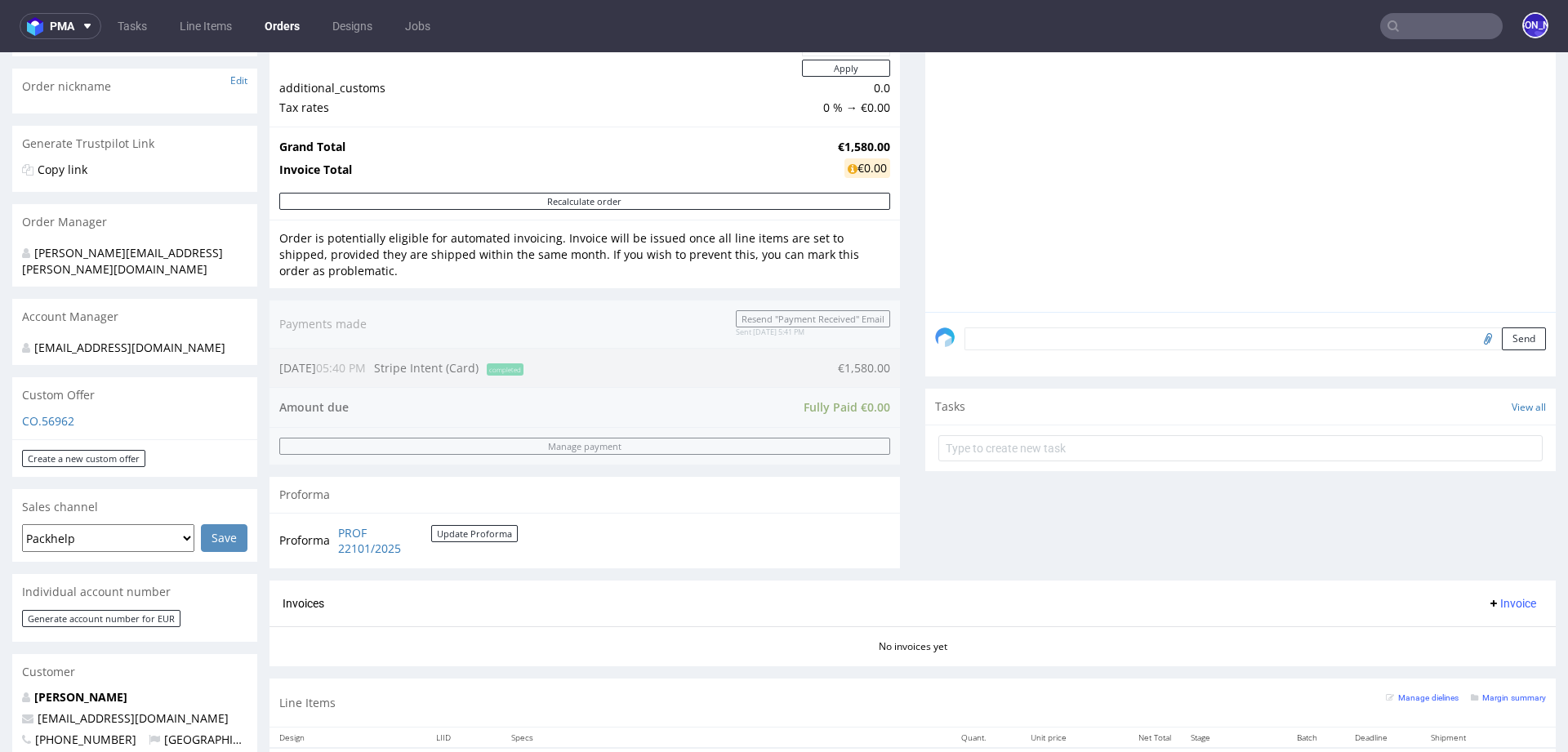
scroll to position [181, 0]
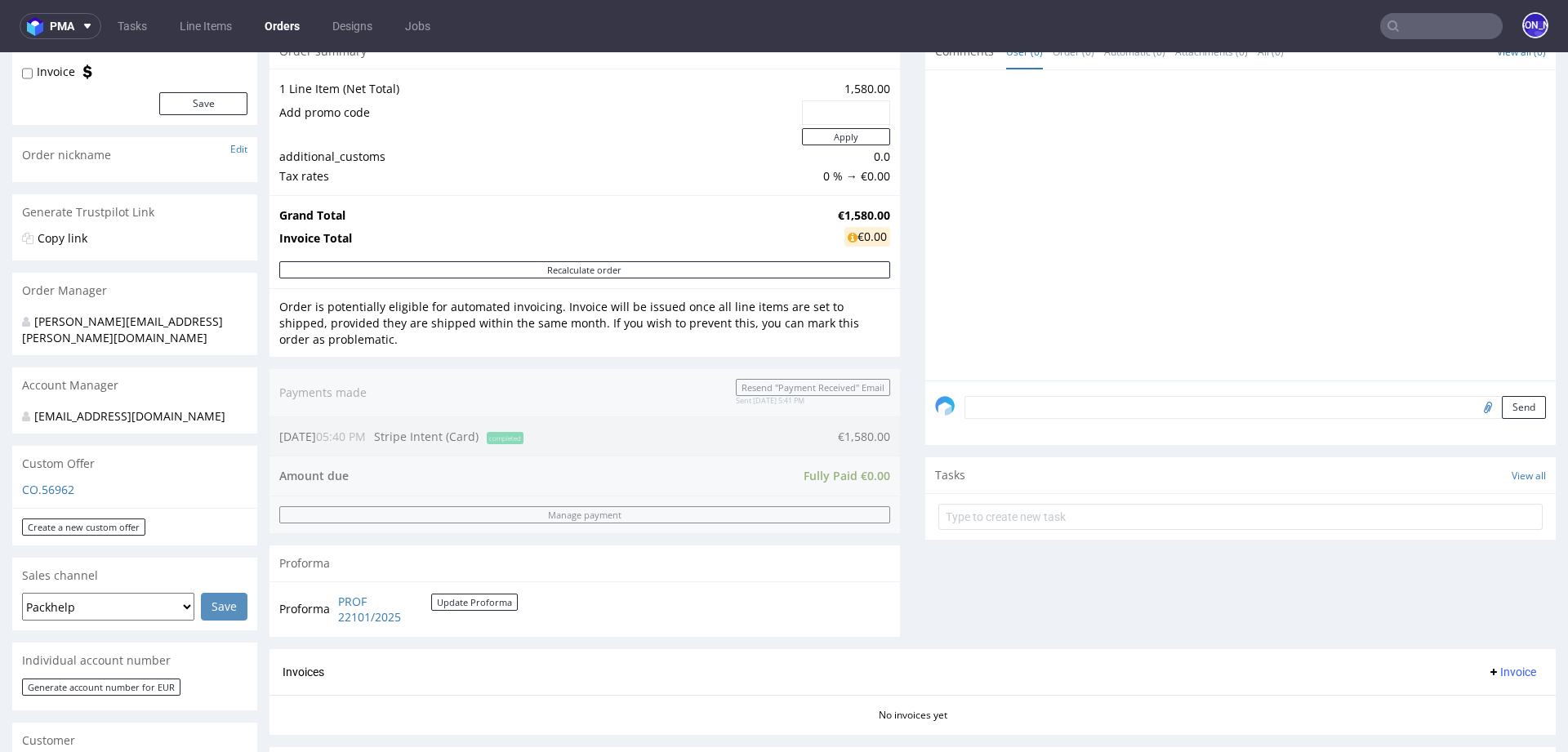
click at [112, 409] on div "zuzanna.pawlicka-sabak@packhelp.com" at bounding box center [128, 416] width 213 height 16
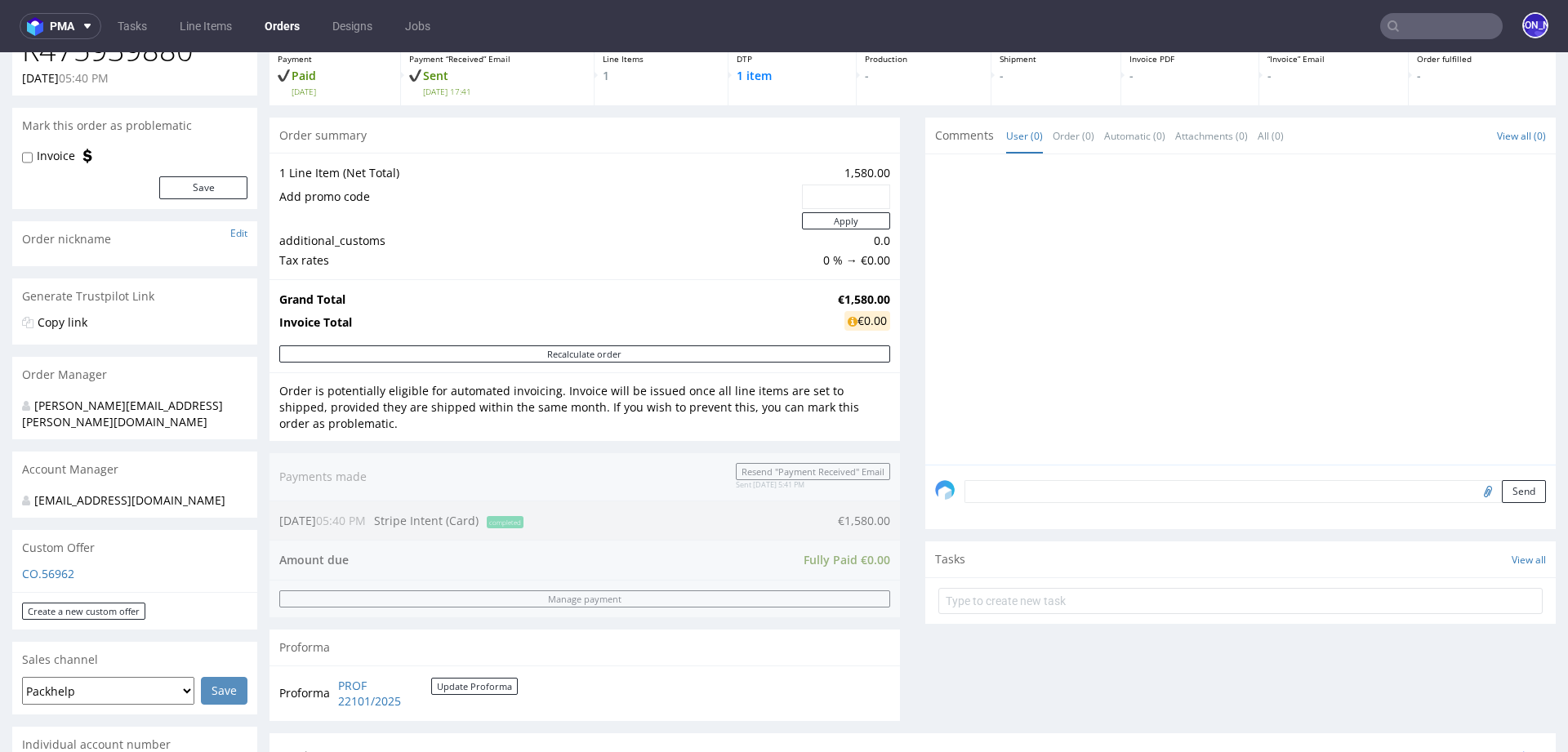
scroll to position [41, 0]
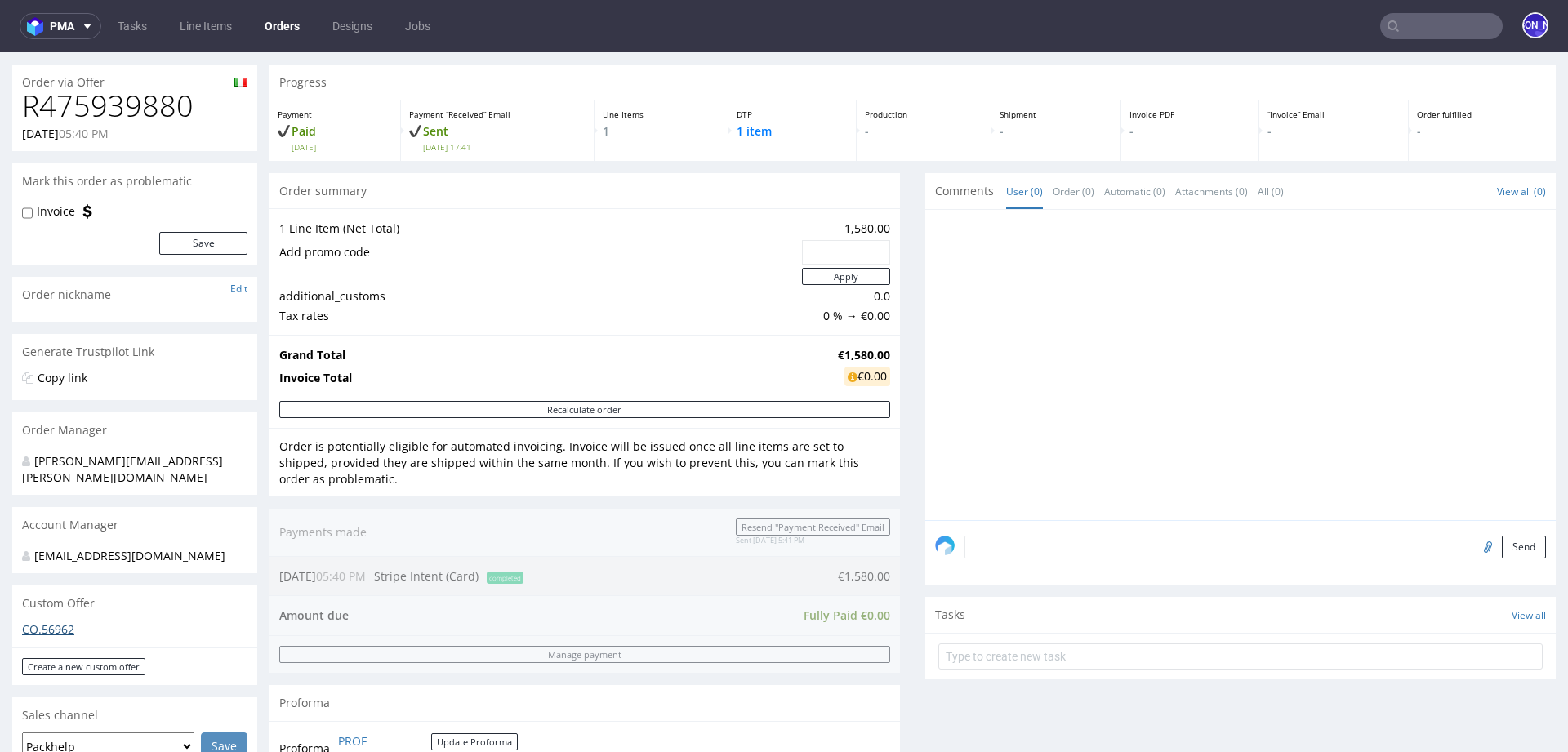
click at [52, 628] on link "CO.56962" at bounding box center [48, 629] width 52 height 16
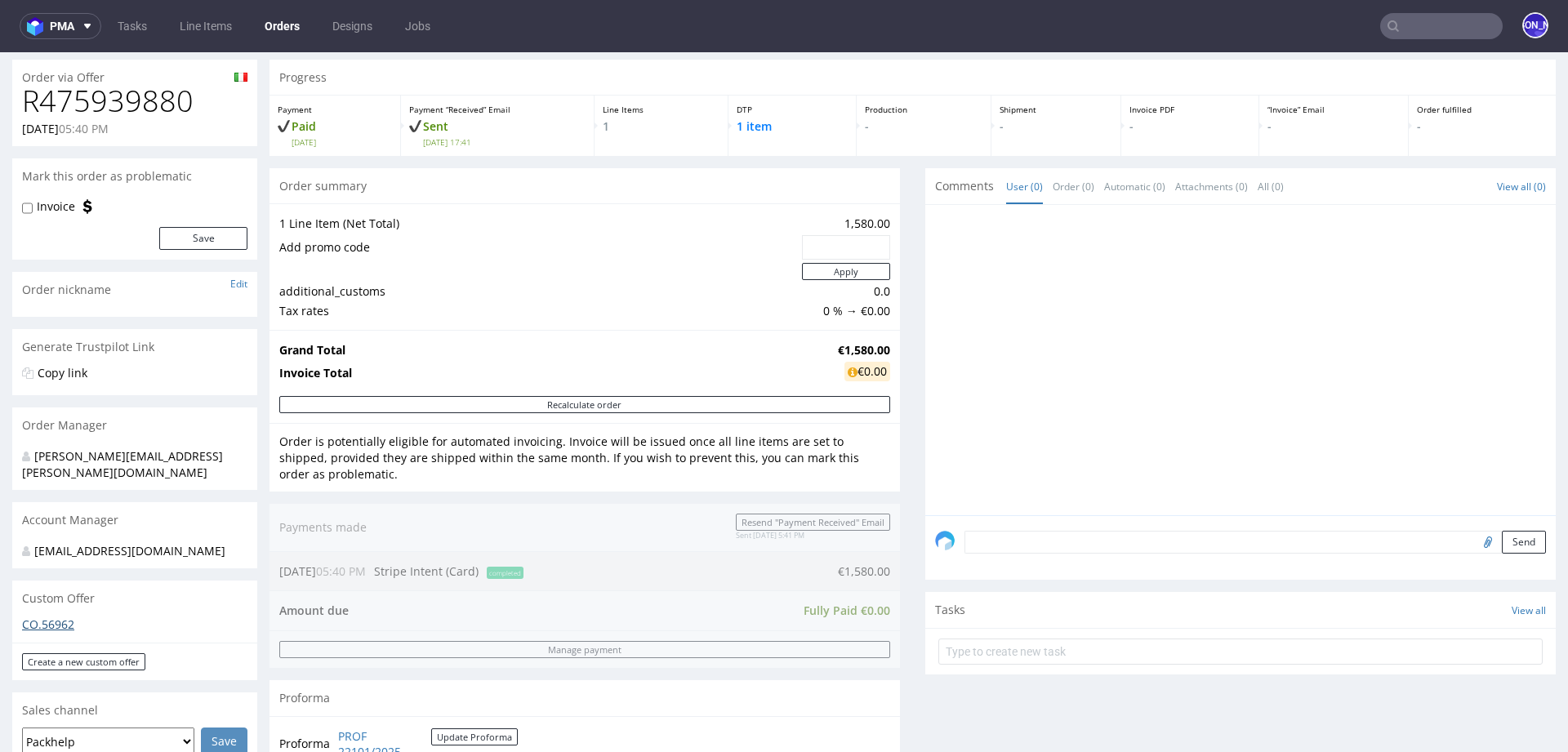
scroll to position [0, 0]
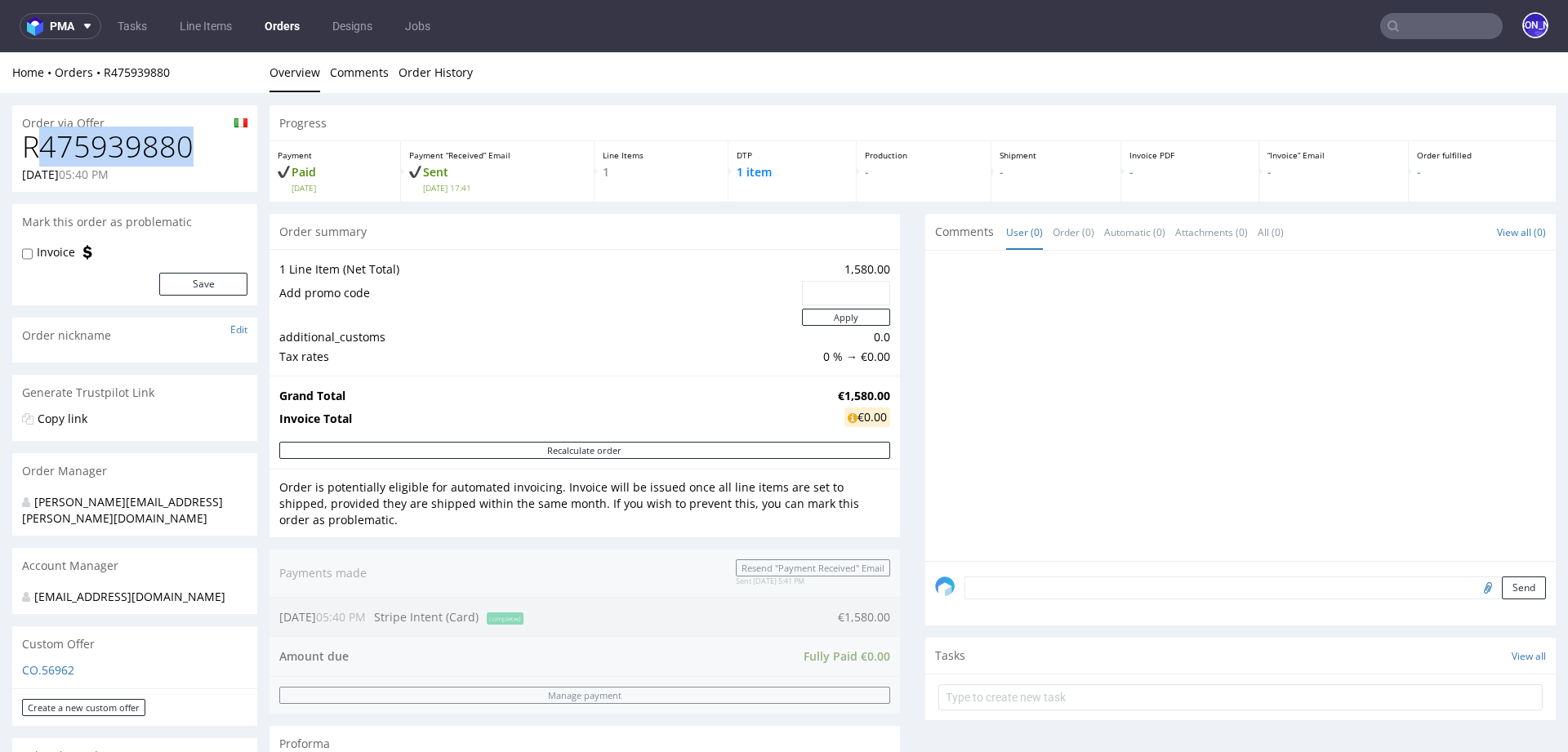
drag, startPoint x: 197, startPoint y: 145, endPoint x: 36, endPoint y: 146, distance: 161.0
click at [36, 146] on h1 "R475939880" at bounding box center [134, 147] width 226 height 33
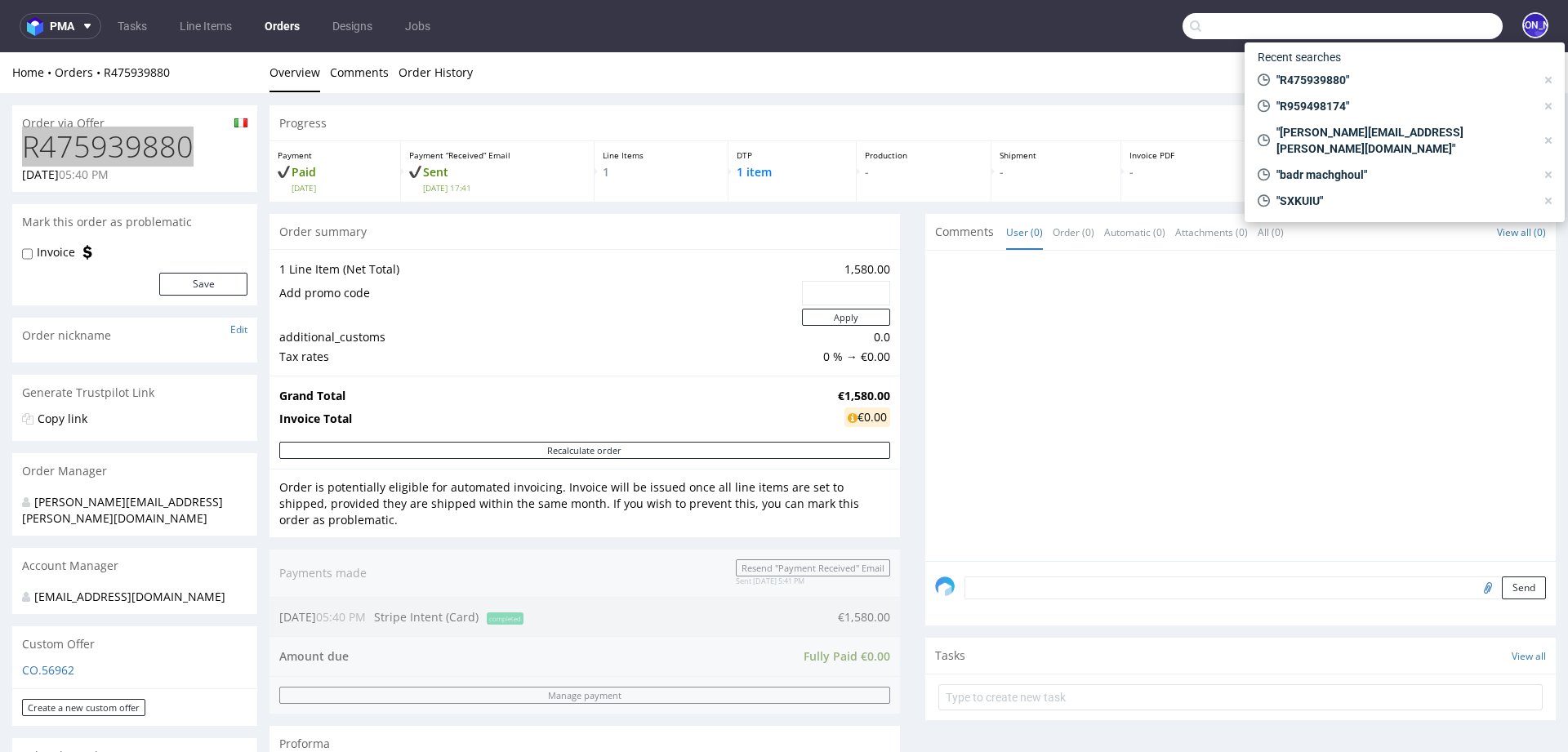
click at [1416, 16] on input "text" at bounding box center [1343, 26] width 320 height 26
paste input "R475939880"
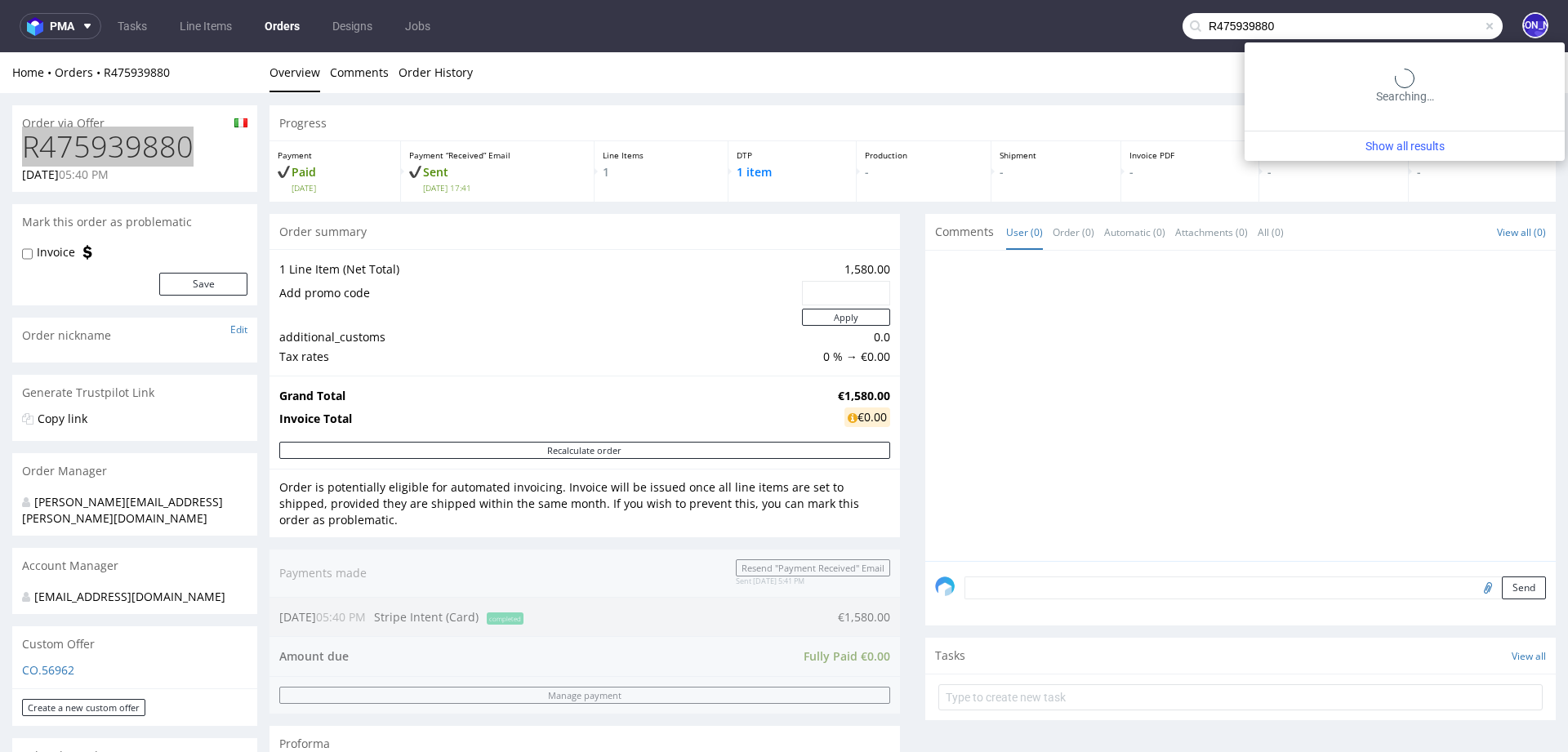
type input "R475939880"
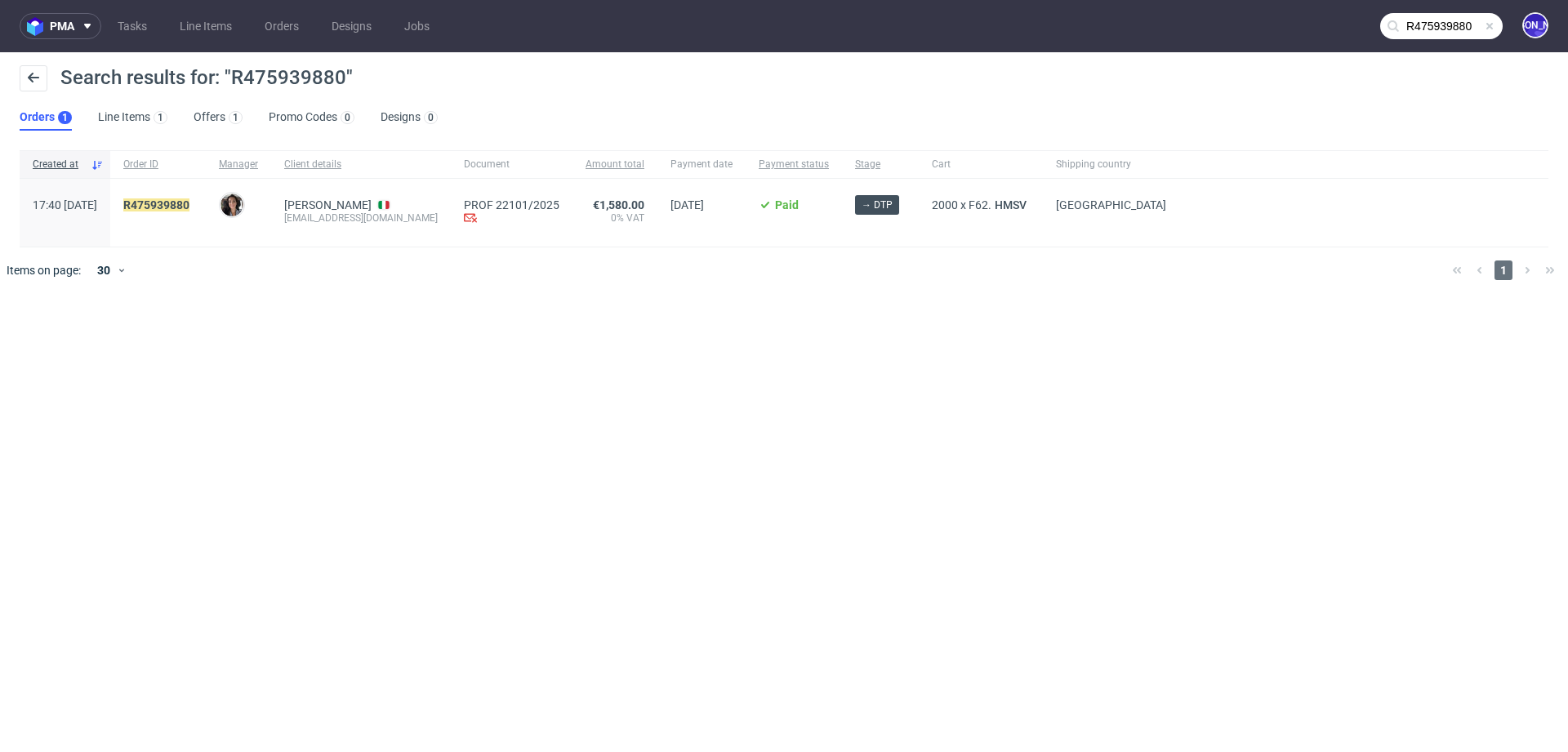
click at [193, 213] on span "R475939880" at bounding box center [158, 212] width 69 height 29
click at [190, 201] on mark "R475939880" at bounding box center [157, 204] width 66 height 13
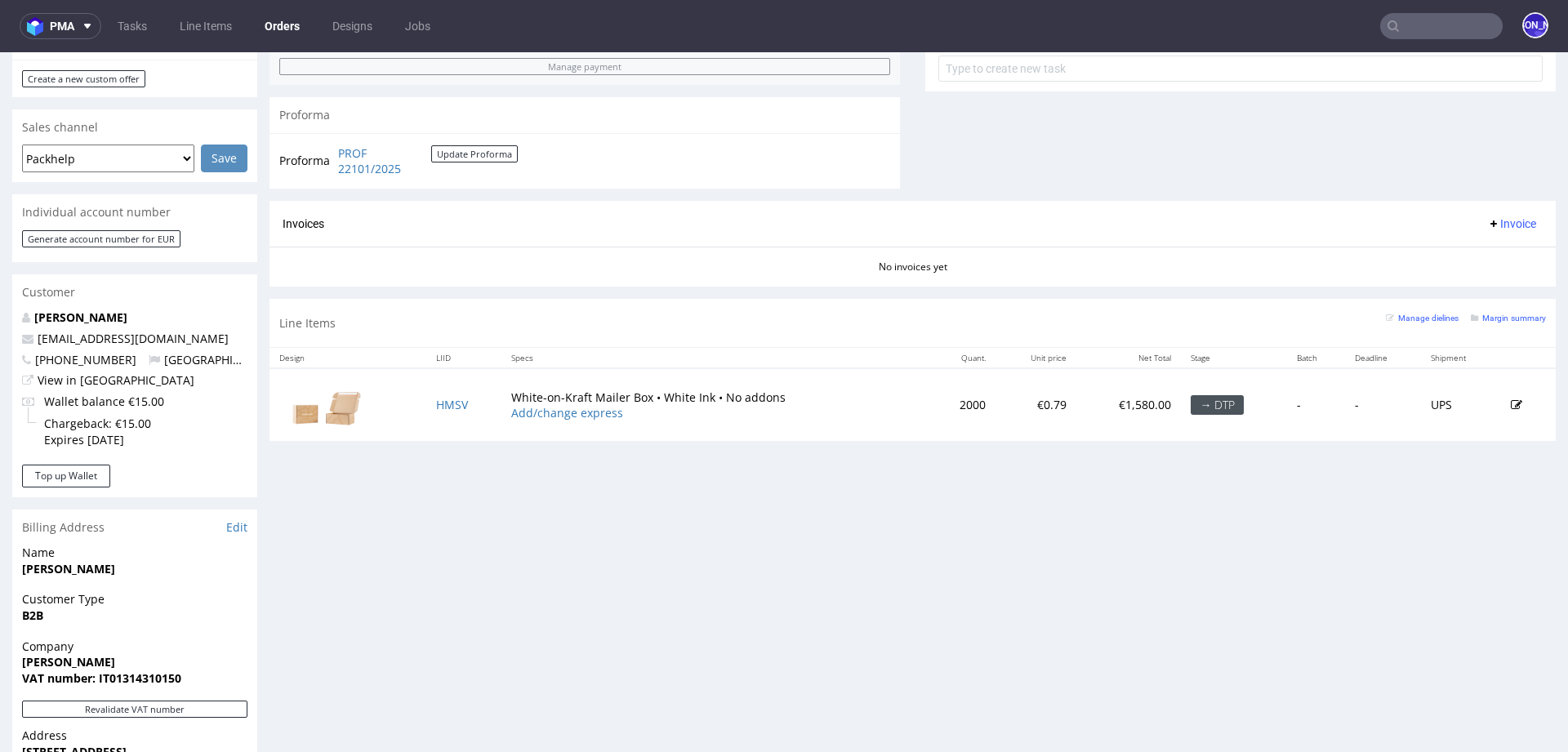
scroll to position [634, 0]
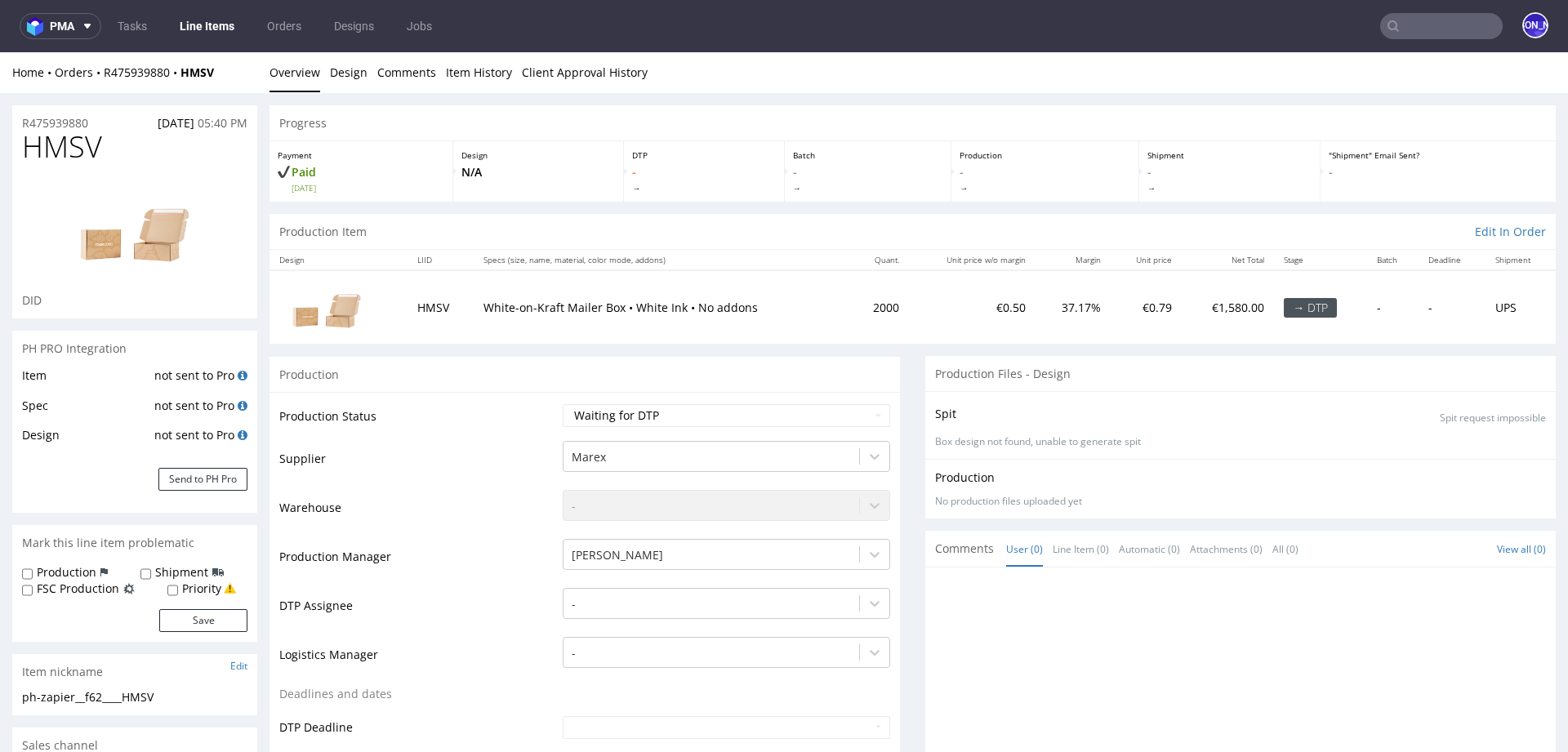
click at [429, 309] on td "HMSV" at bounding box center [440, 306] width 66 height 73
click at [352, 64] on link "Design" at bounding box center [348, 72] width 37 height 40
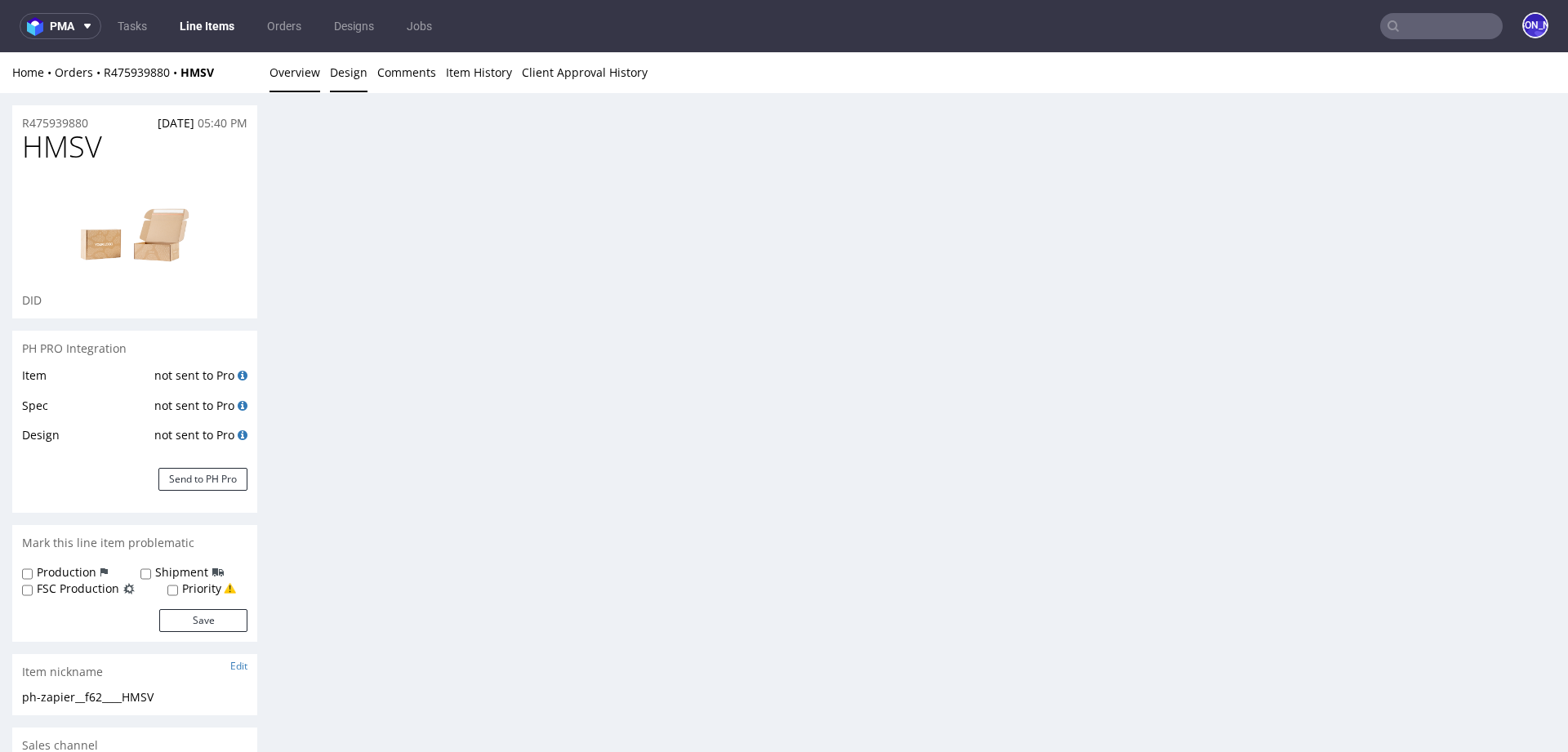
click at [291, 73] on link "Overview" at bounding box center [294, 72] width 51 height 40
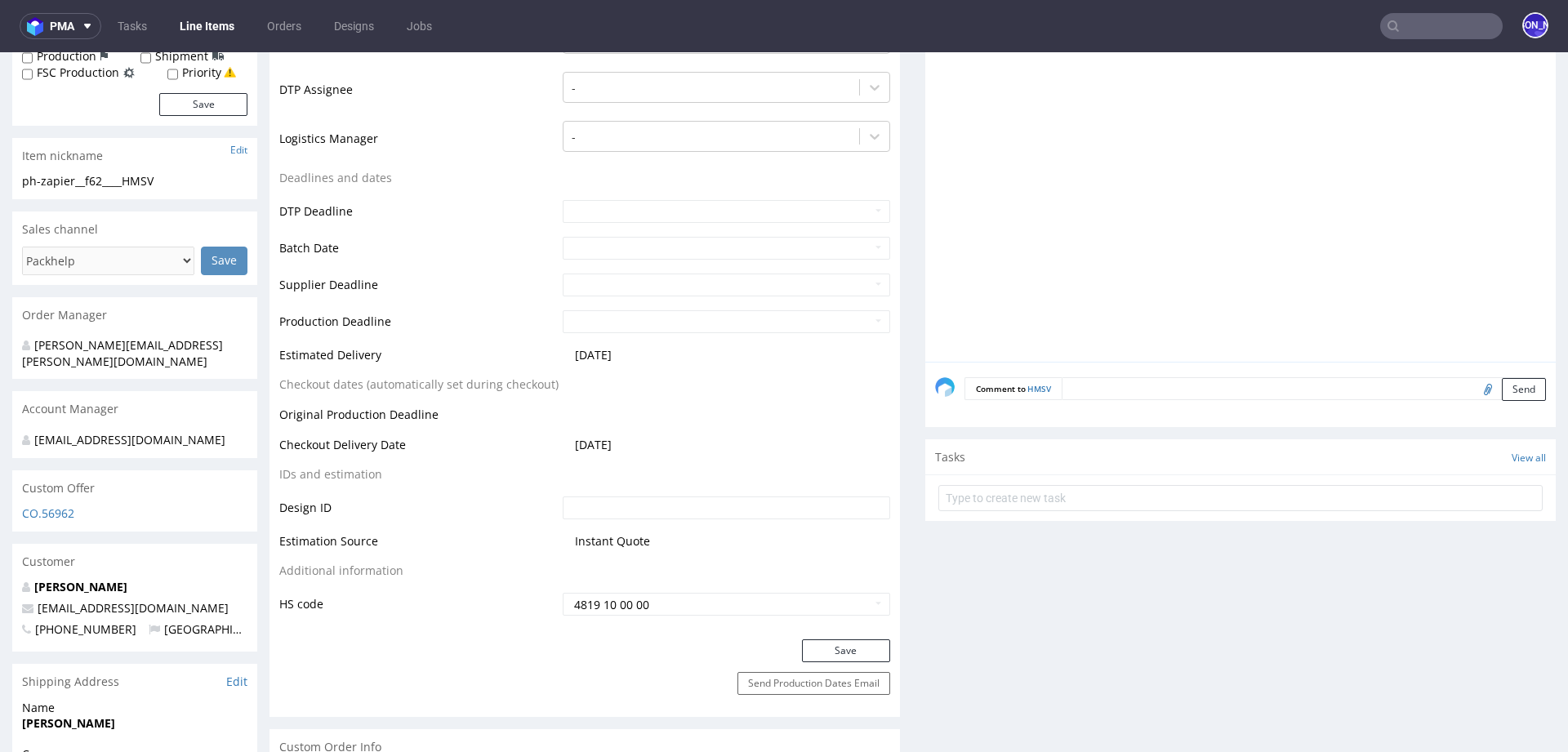
scroll to position [645, 0]
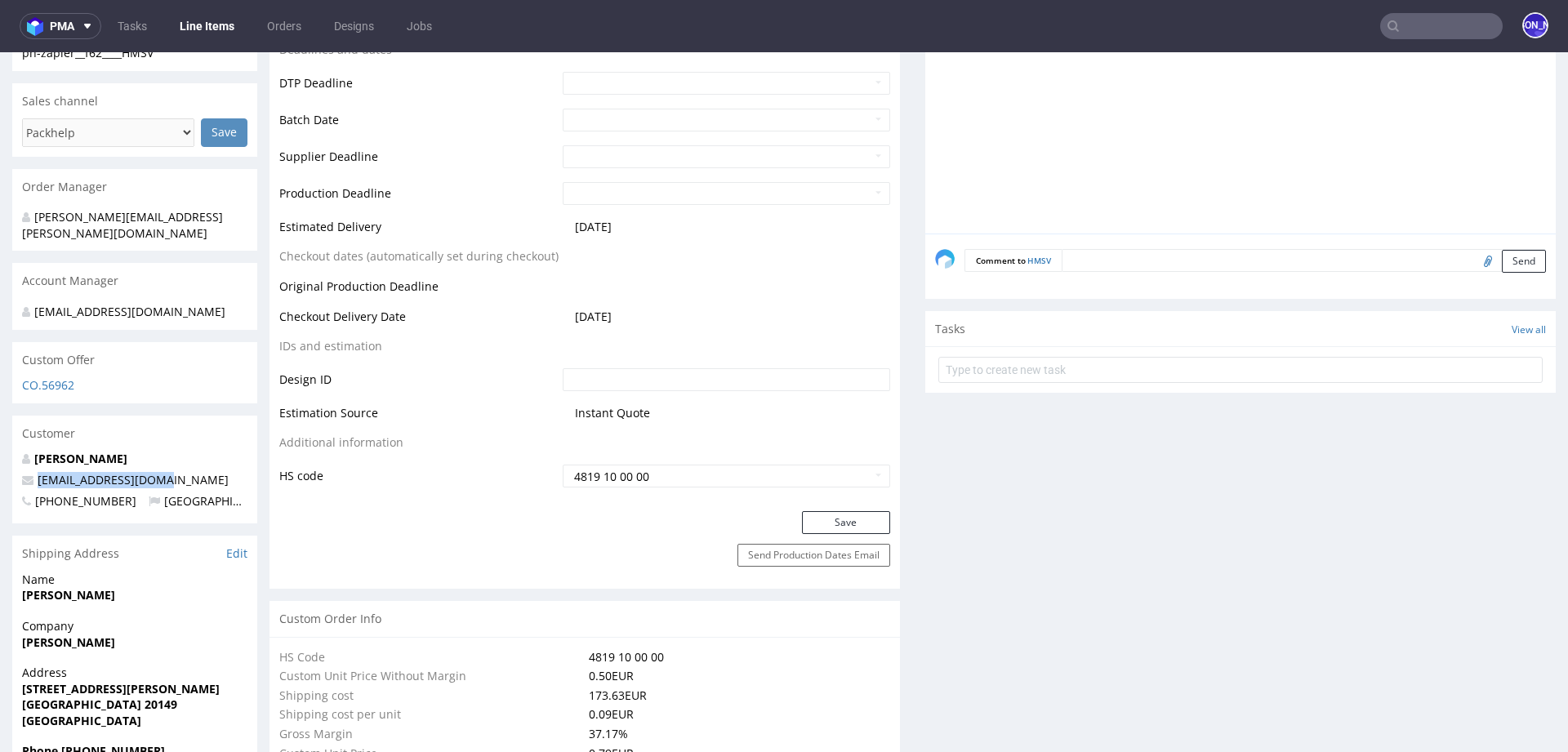
drag, startPoint x: 167, startPoint y: 459, endPoint x: 28, endPoint y: 455, distance: 139.1
click at [28, 472] on p "nbarlocher@gmail.com" at bounding box center [134, 480] width 226 height 16
click at [64, 451] on link "Baerlocher Niccolo" at bounding box center [81, 459] width 93 height 16
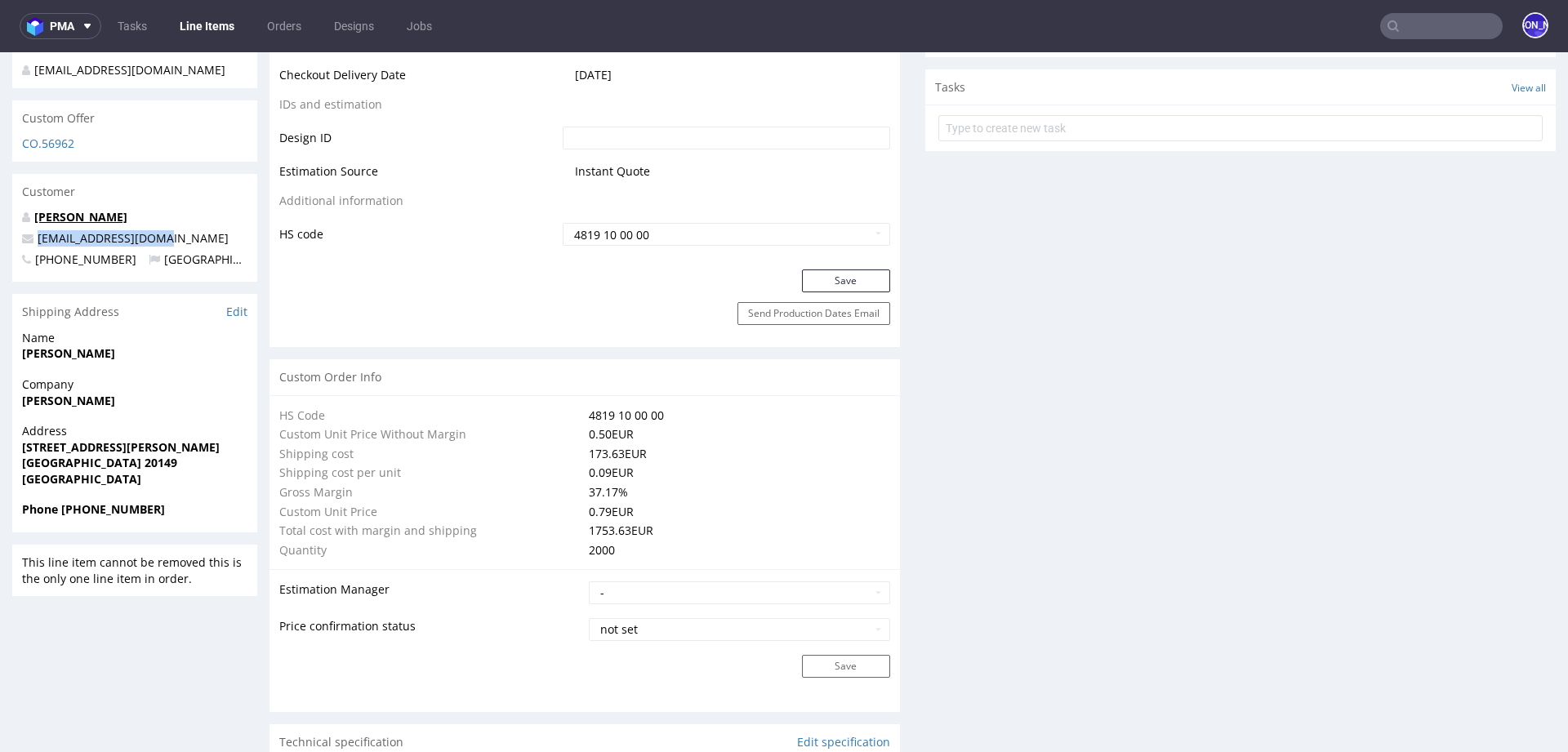
scroll to position [883, 0]
click at [96, 212] on link "Baerlocher Niccolo" at bounding box center [81, 220] width 93 height 16
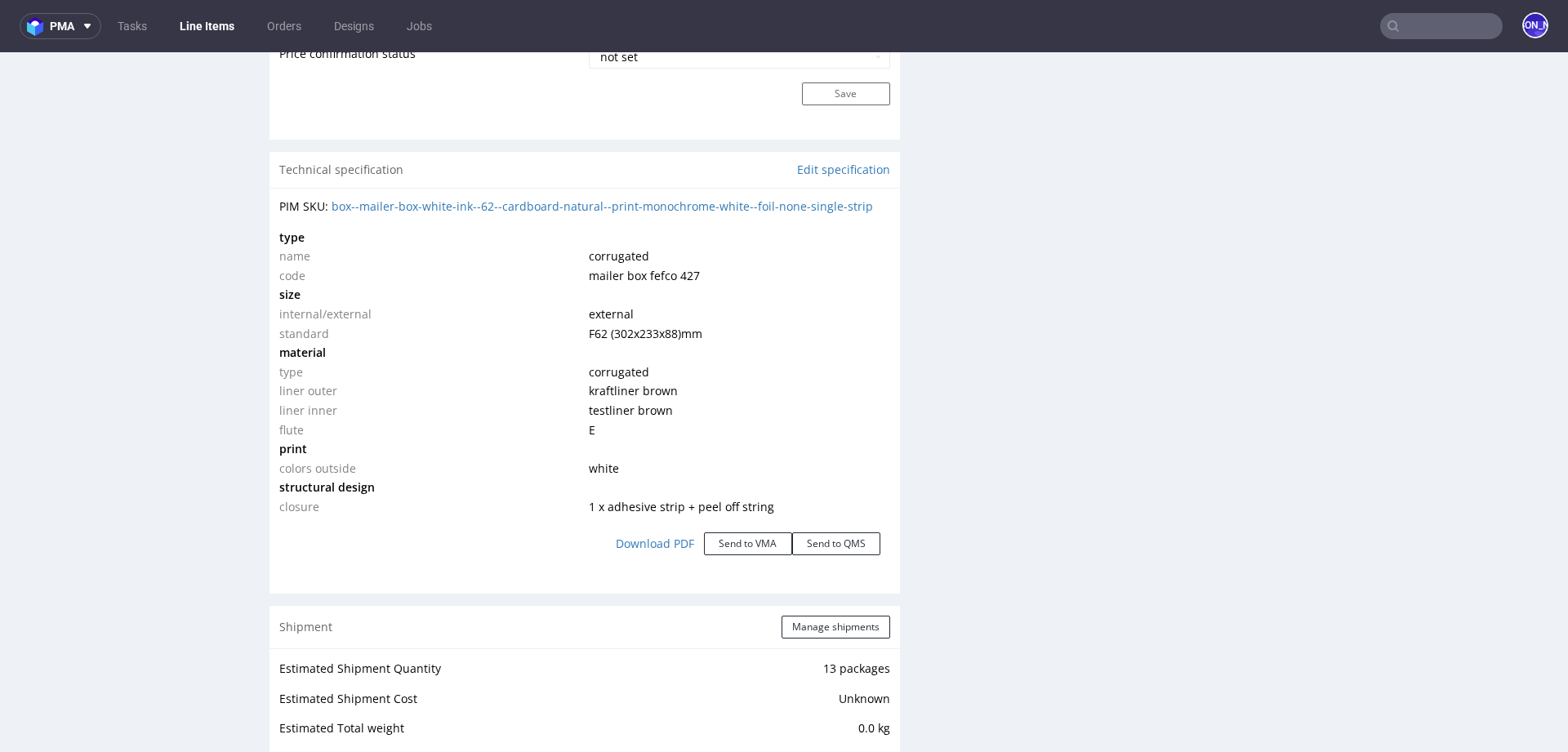
scroll to position [1465, 0]
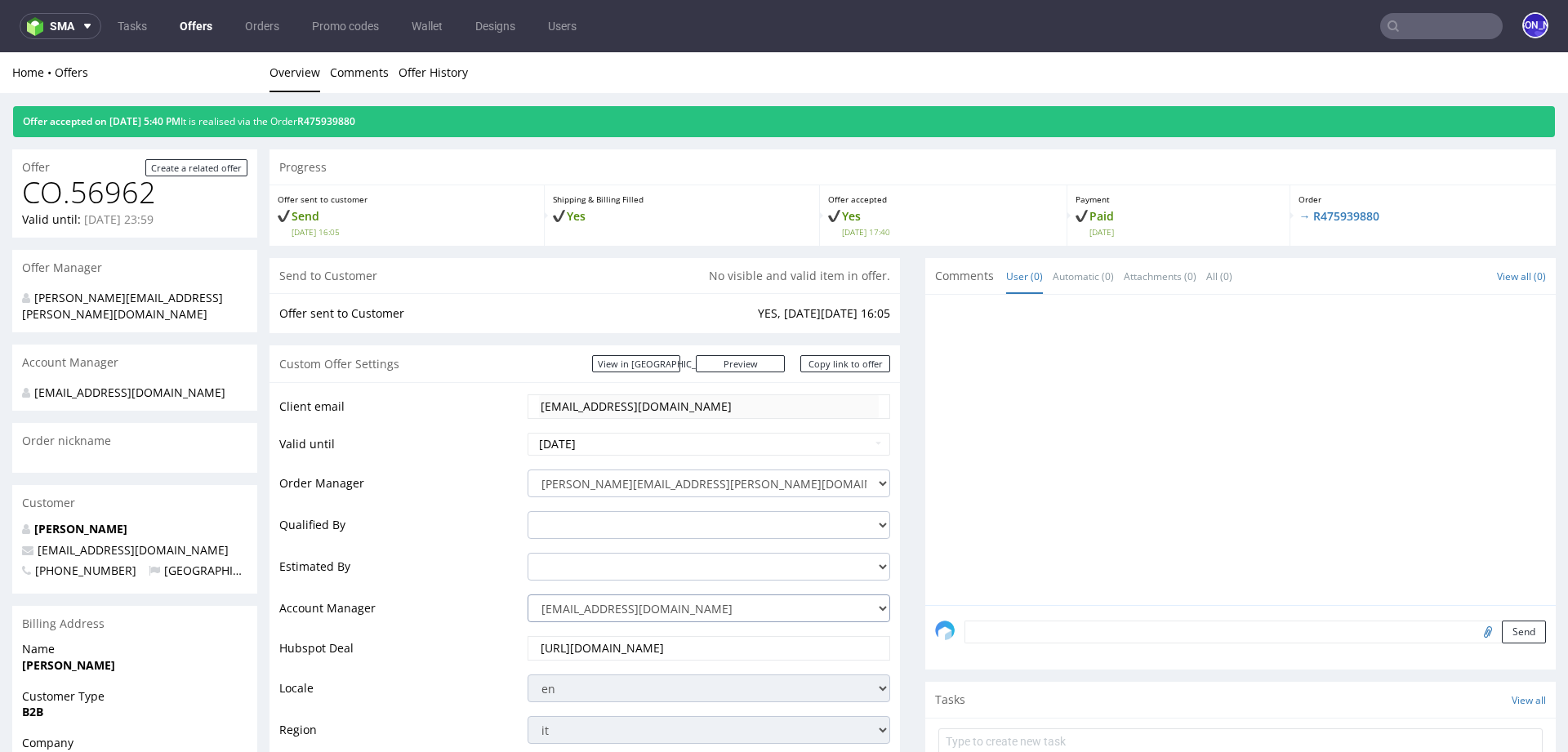
click at [649, 609] on select "zuzanna.pawlicka-sabak@packhelp.com adrian.margula@packhelp.com alex.lemee@pack…" at bounding box center [709, 608] width 363 height 28
select select "19218416"
click at [528, 595] on select "zuzanna.pawlicka-sabak@packhelp.com adrian.margula@packhelp.com alex.lemee@pack…" at bounding box center [709, 608] width 363 height 28
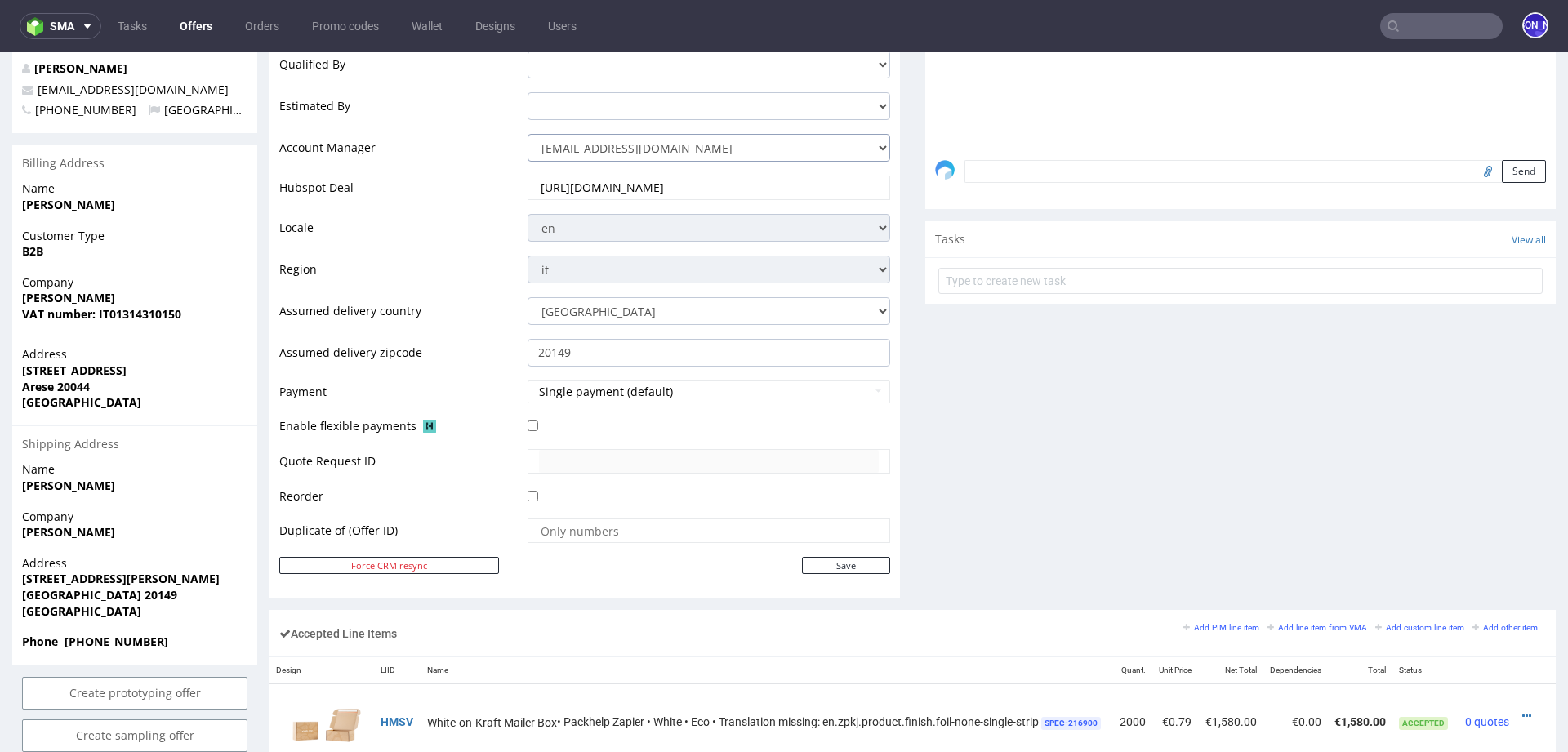
scroll to position [546, 0]
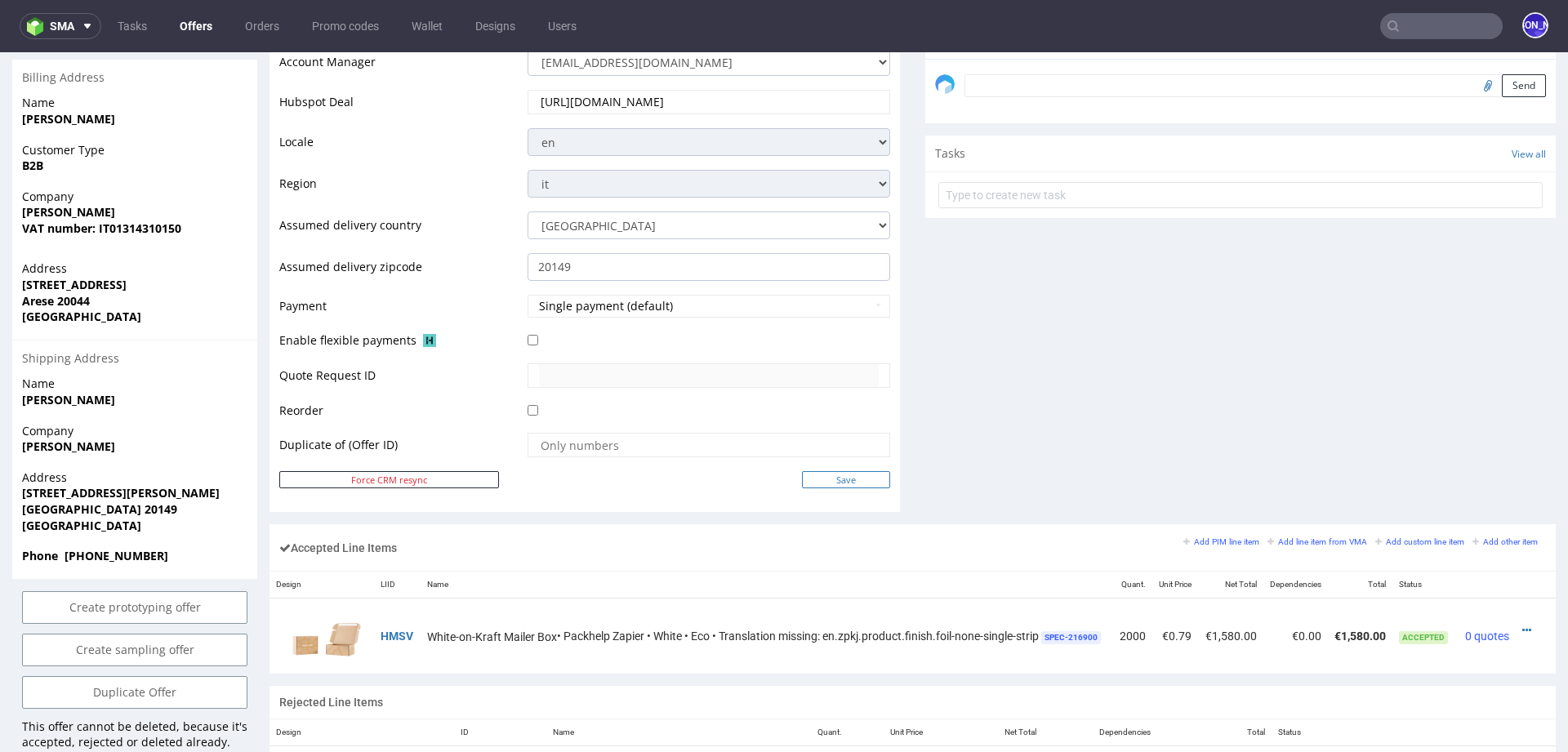
click at [815, 478] on input "Save" at bounding box center [846, 480] width 88 height 17
type input "In progress..."
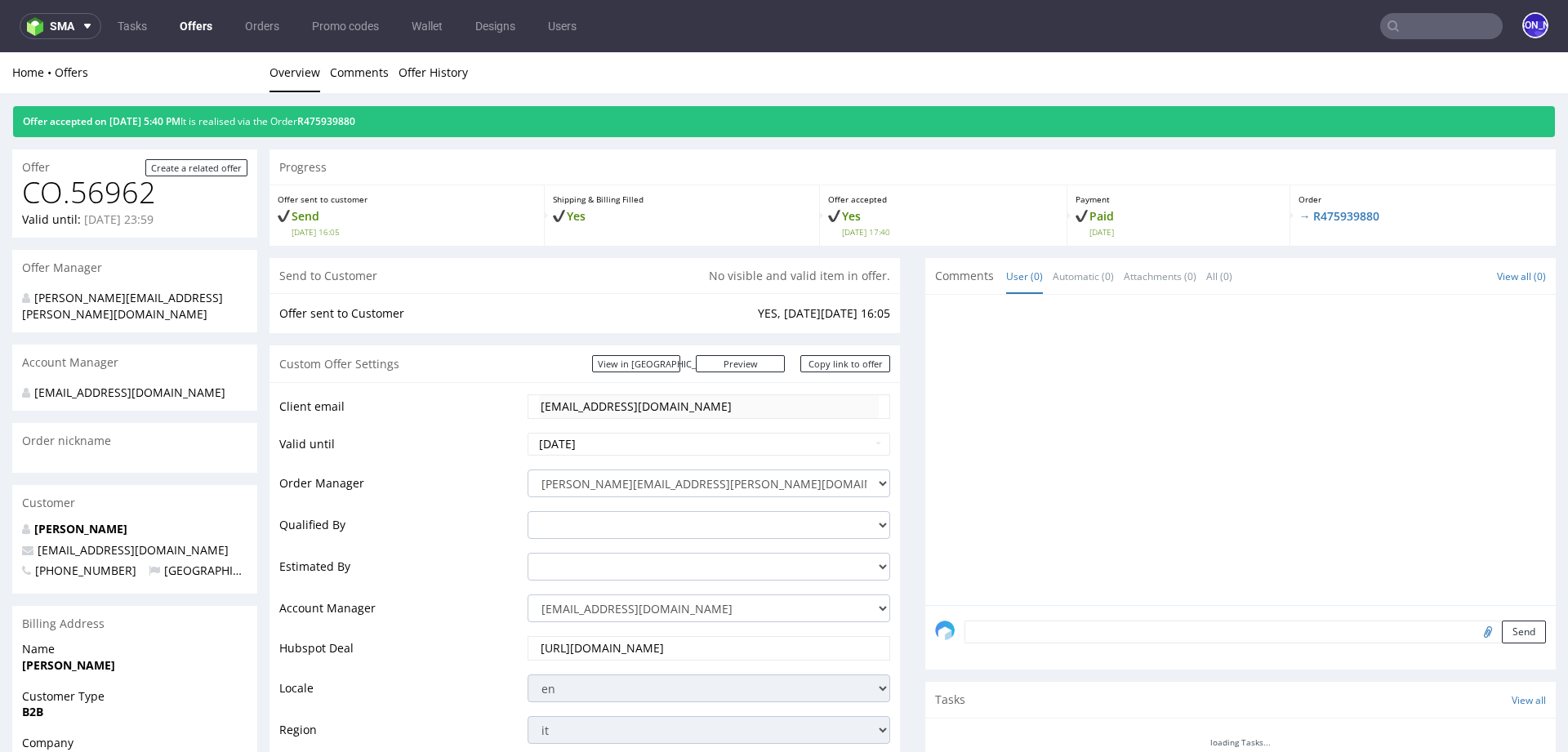
scroll to position [0, 0]
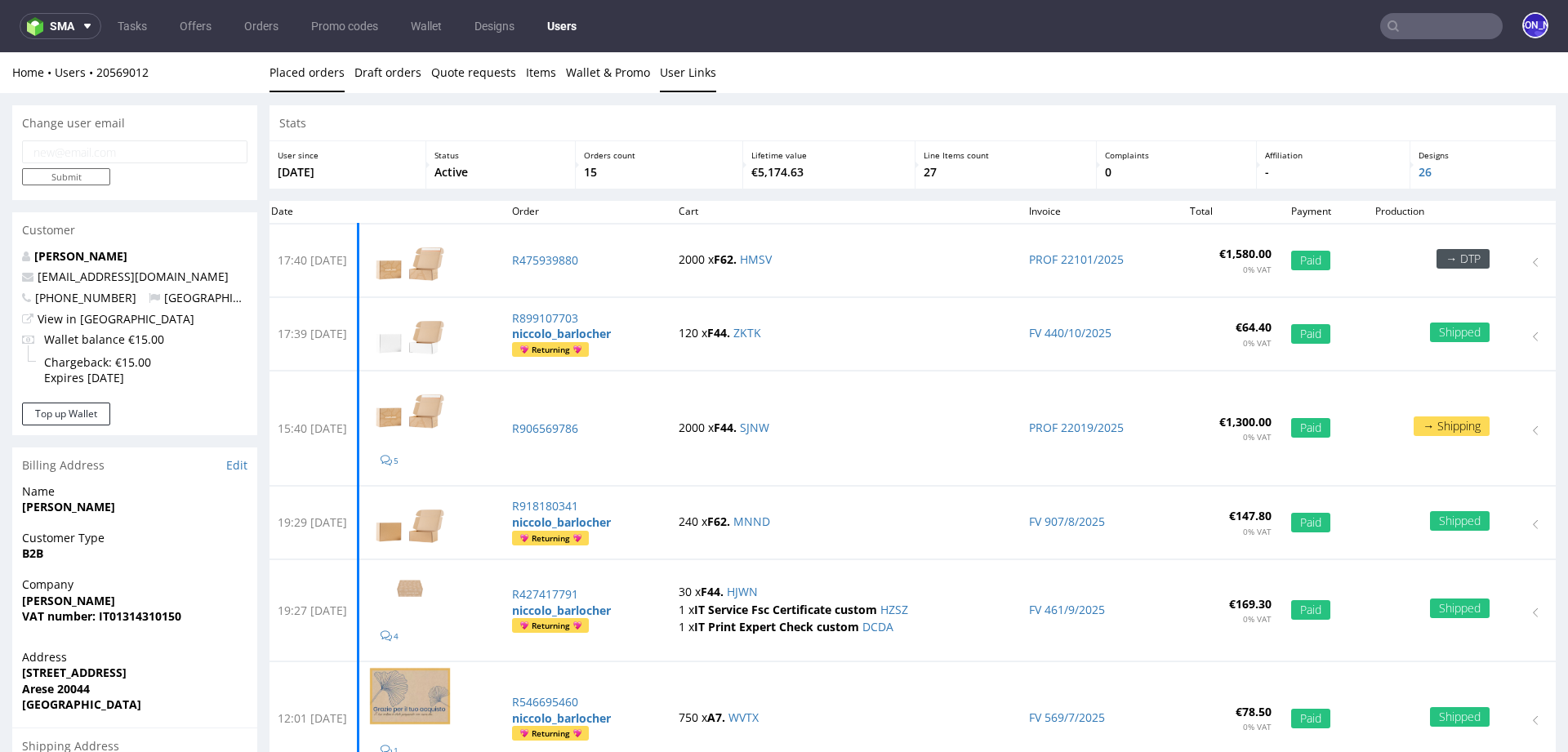
click at [671, 78] on link "User Links" at bounding box center [688, 72] width 56 height 40
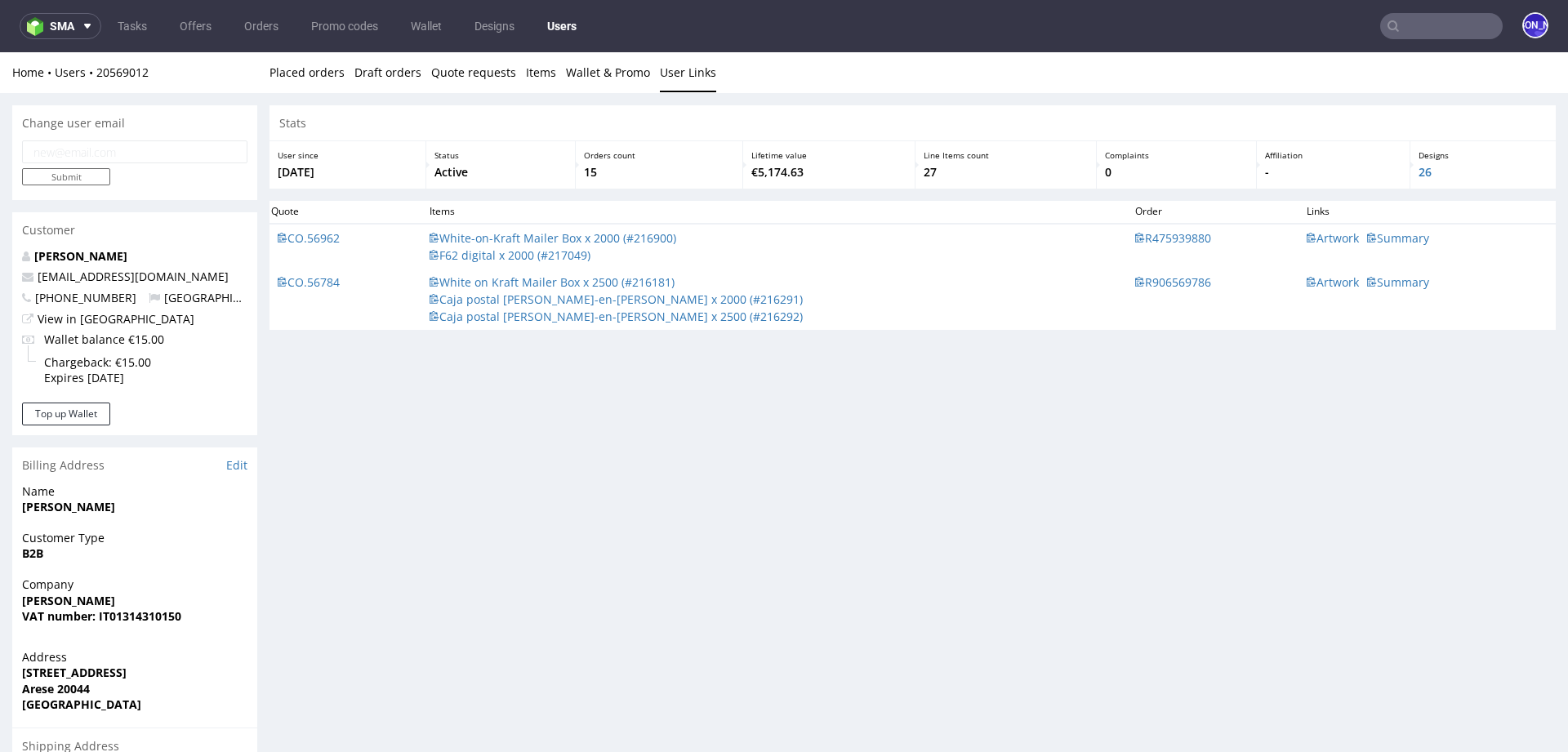
click at [1307, 235] on span "Artwork" at bounding box center [1333, 238] width 52 height 16
click at [1307, 241] on span "Artwork" at bounding box center [1333, 238] width 52 height 16
click at [94, 248] on link "[PERSON_NAME]" at bounding box center [81, 256] width 93 height 16
click at [94, 253] on link "[PERSON_NAME]" at bounding box center [81, 256] width 93 height 16
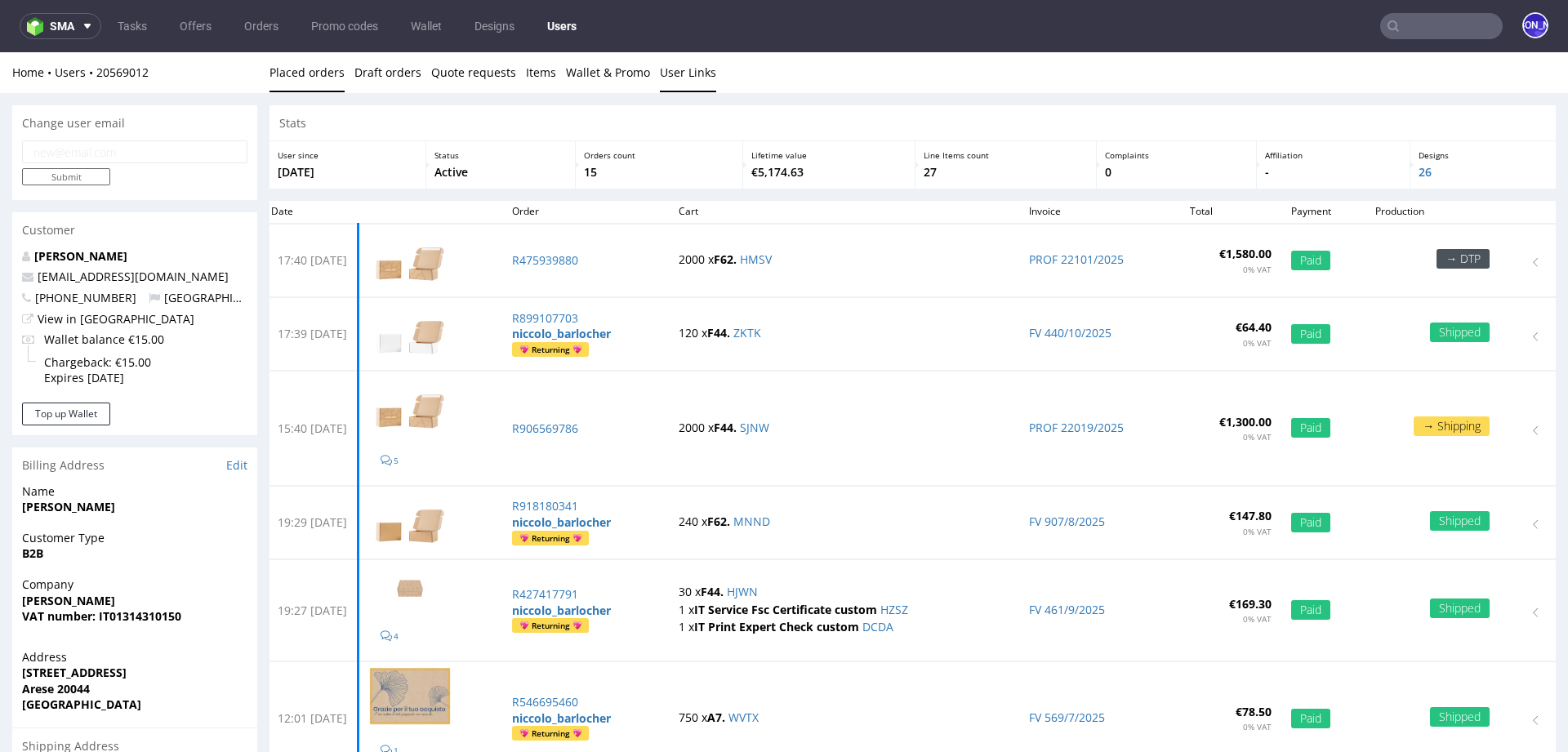
click at [660, 75] on link "User Links" at bounding box center [688, 72] width 56 height 40
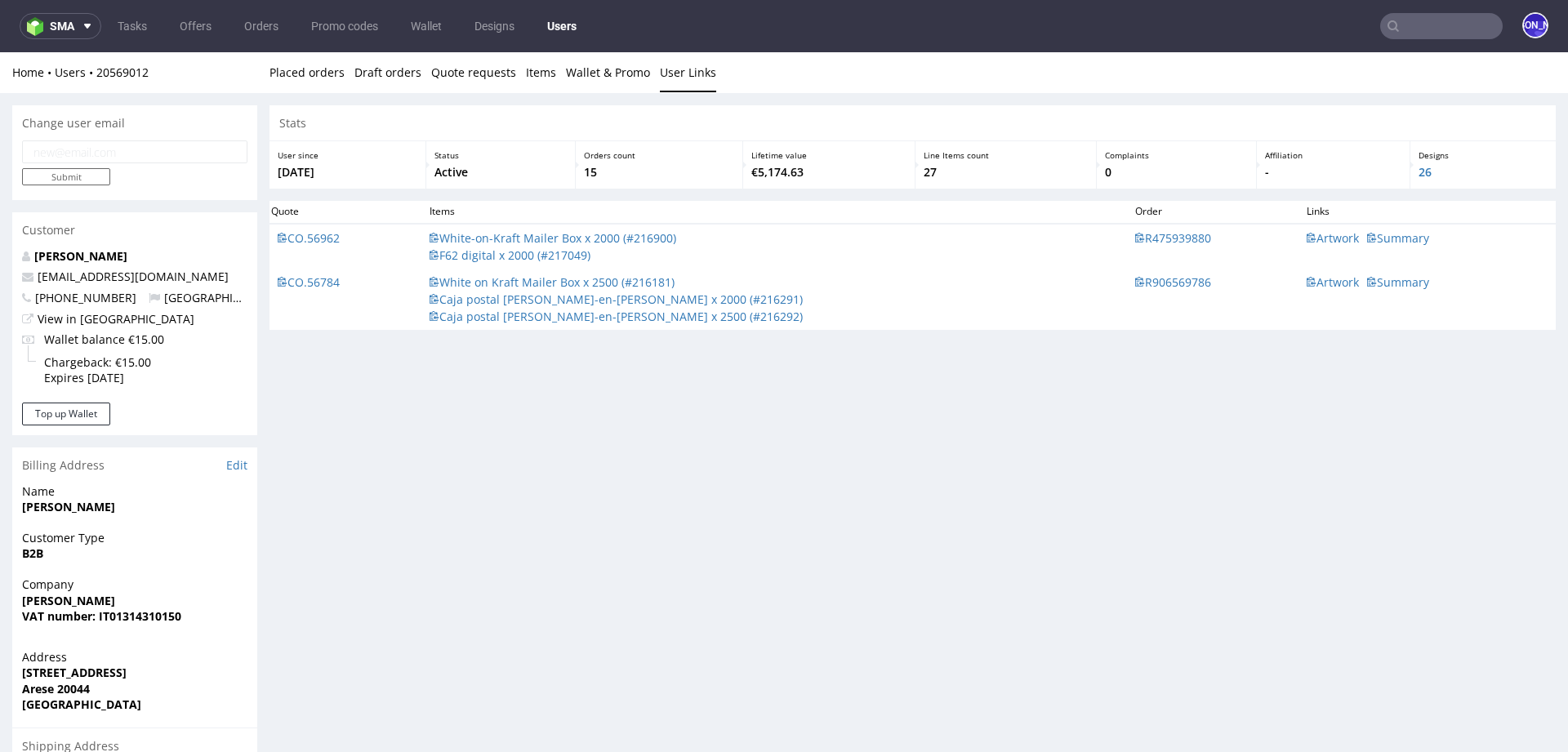
click at [1307, 234] on span "Artwork" at bounding box center [1333, 238] width 52 height 16
